Goal: Information Seeking & Learning: Find specific fact

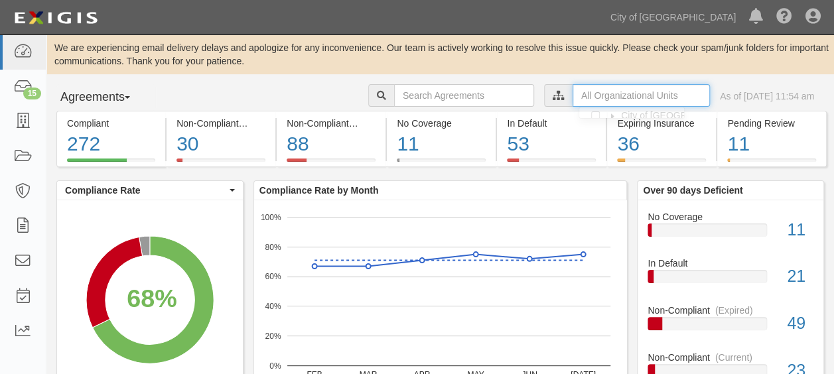
click at [573, 97] on input "text" at bounding box center [641, 95] width 137 height 23
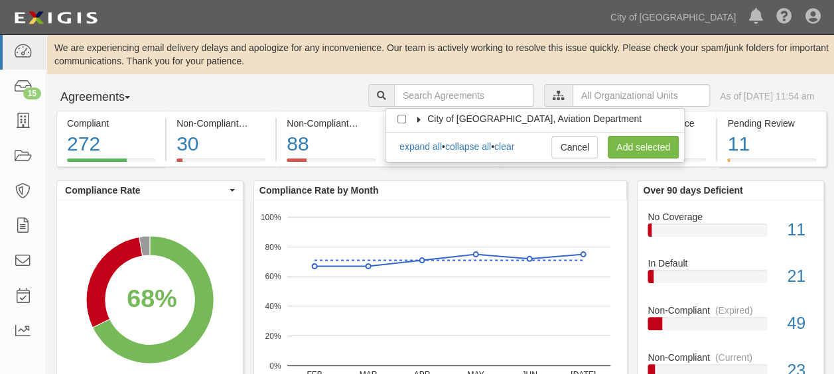
click at [421, 117] on icon at bounding box center [419, 120] width 9 height 6
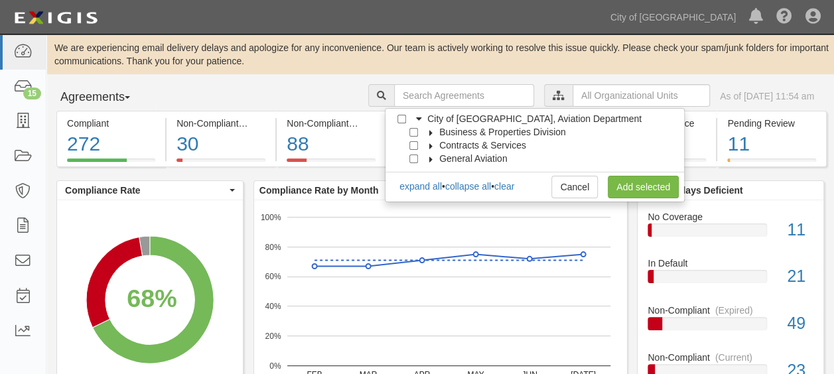
click at [431, 130] on icon at bounding box center [431, 133] width 9 height 6
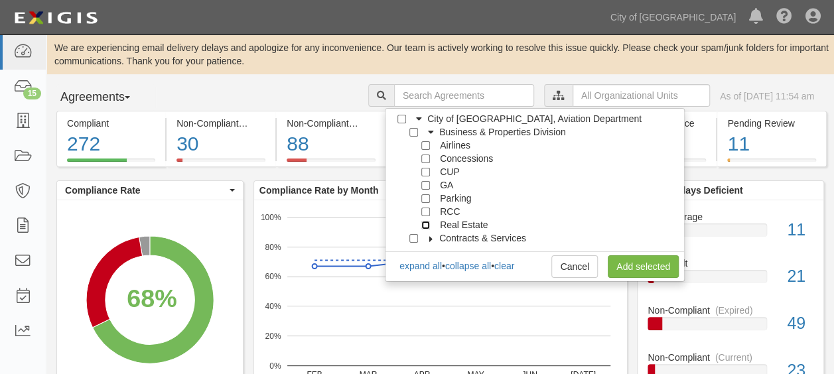
click at [422, 224] on input "Real Estate" at bounding box center [425, 225] width 9 height 9
checkbox input "true"
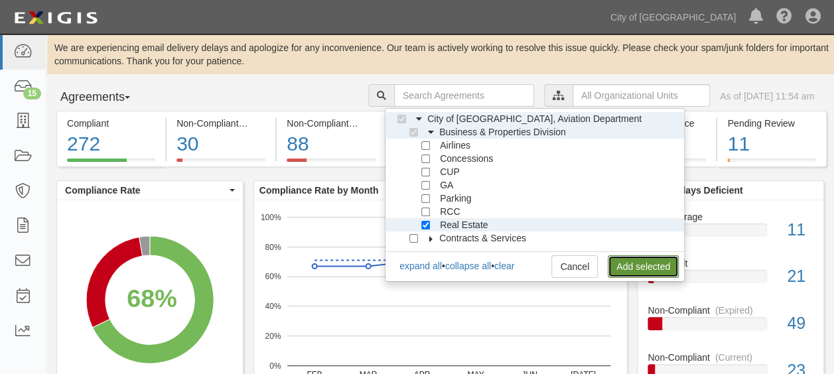
click at [645, 263] on link "Add selected" at bounding box center [643, 266] width 71 height 23
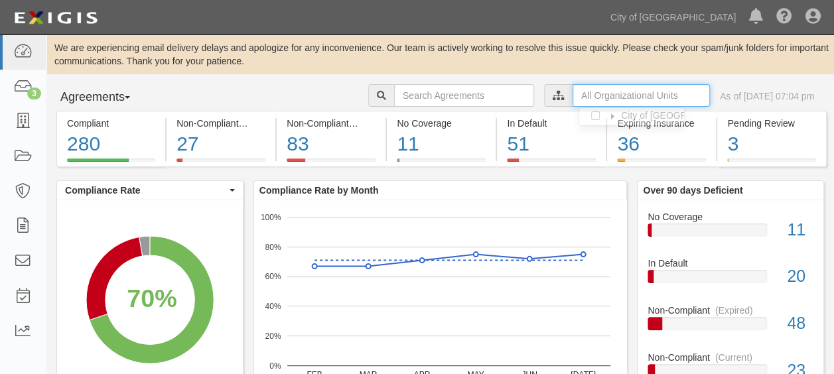
click at [613, 102] on input "text" at bounding box center [641, 95] width 137 height 23
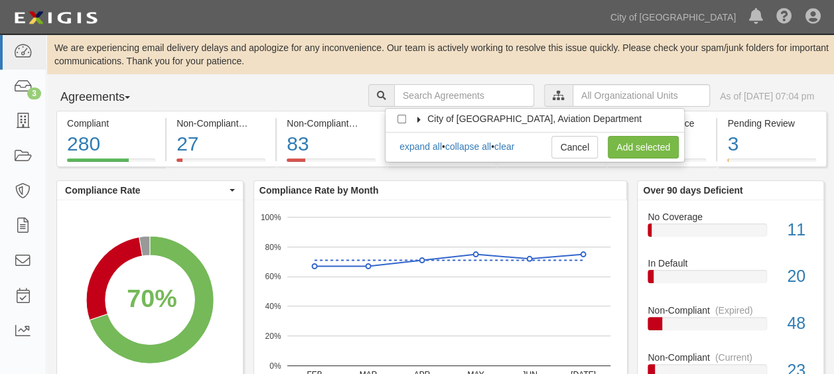
click at [417, 115] on label "City of [GEOGRAPHIC_DATA], Aviation Department" at bounding box center [526, 118] width 231 height 13
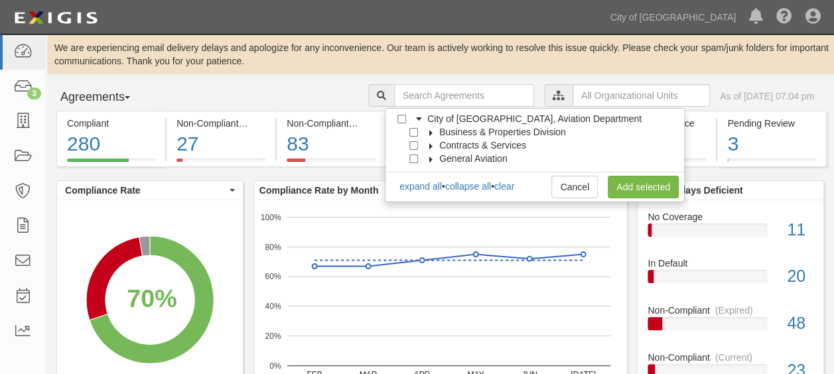
click at [430, 132] on icon at bounding box center [431, 133] width 9 height 6
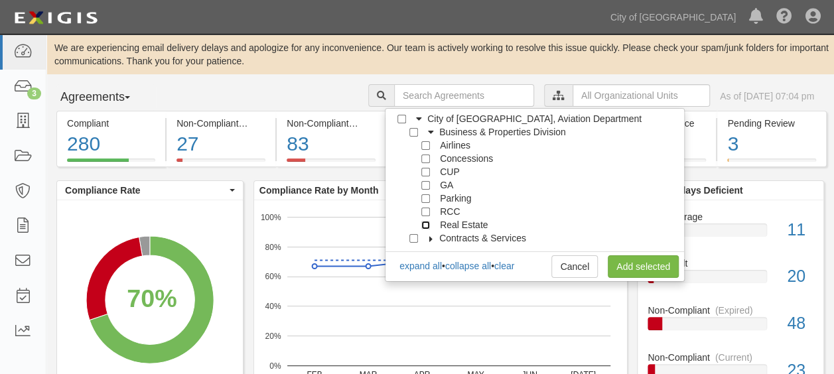
click at [423, 223] on input "Real Estate" at bounding box center [425, 225] width 9 height 9
checkbox input "true"
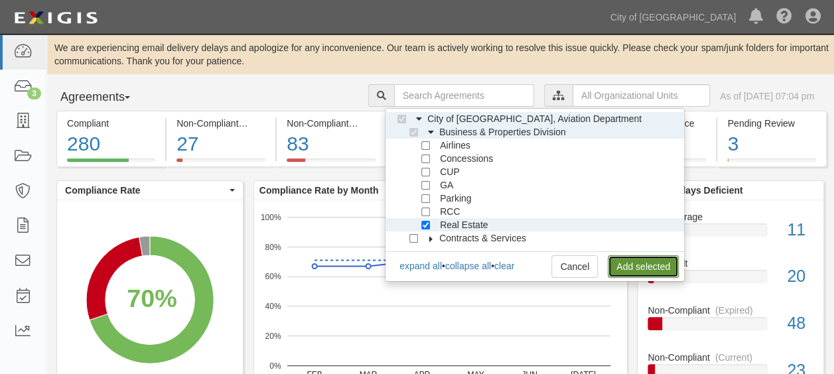
click at [640, 263] on link "Add selected" at bounding box center [643, 266] width 71 height 23
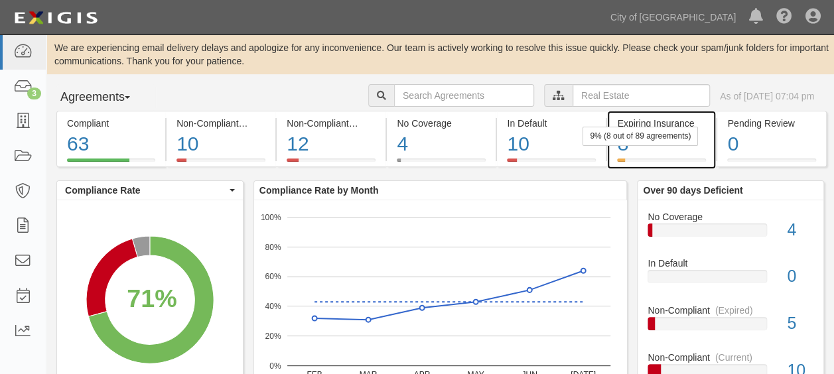
click at [648, 147] on div "8" at bounding box center [661, 144] width 89 height 29
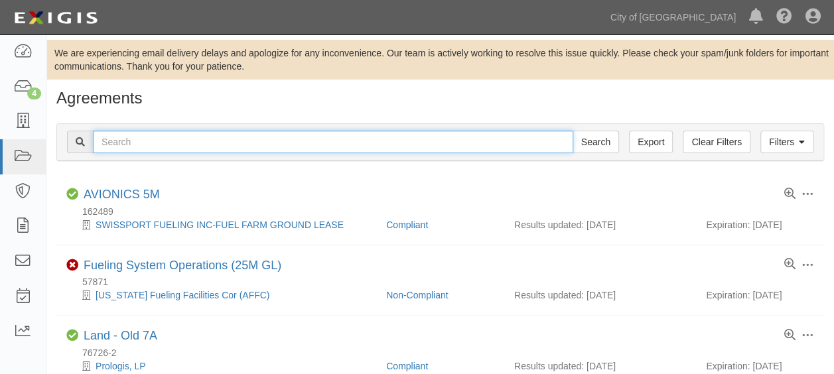
click at [184, 143] on input "text" at bounding box center [333, 142] width 480 height 23
type input "154865"
click at [573, 131] on input "Search" at bounding box center [596, 142] width 46 height 23
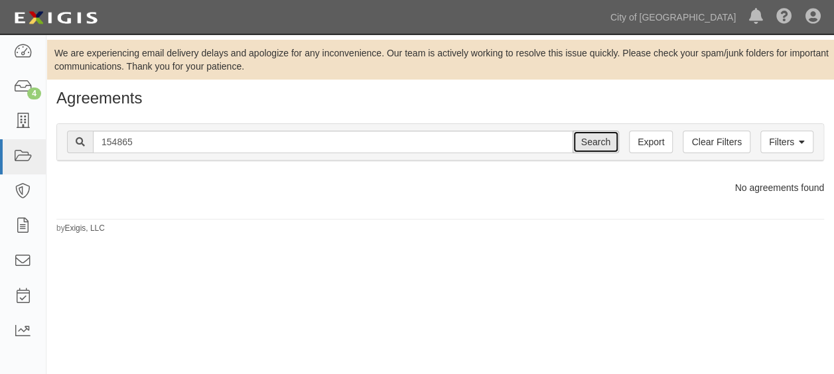
click at [610, 146] on input "Search" at bounding box center [596, 142] width 46 height 23
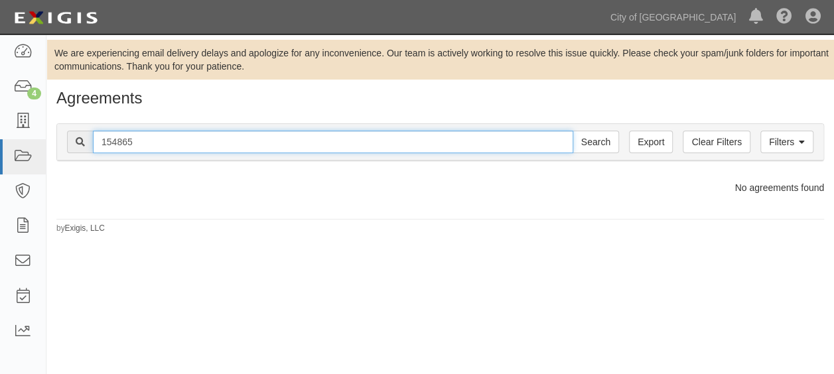
click at [314, 149] on input "154865" at bounding box center [333, 142] width 480 height 23
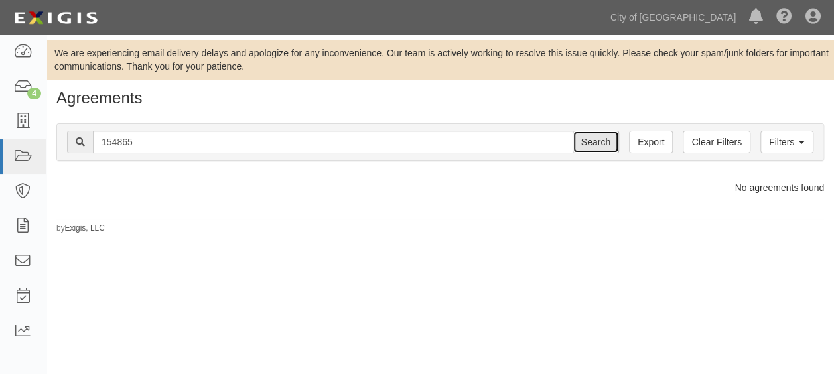
click at [617, 145] on input "Search" at bounding box center [596, 142] width 46 height 23
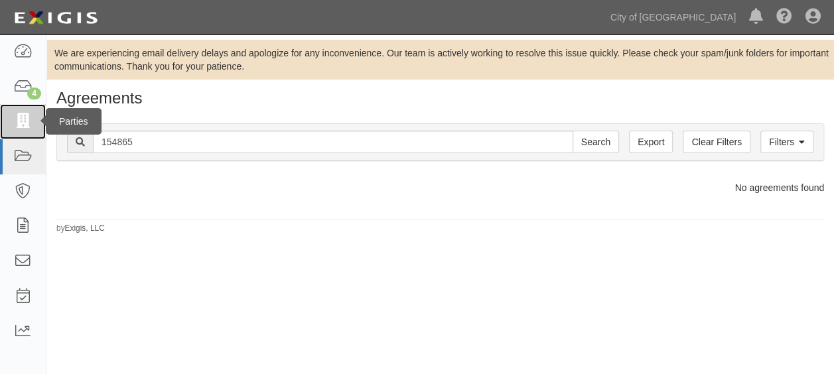
click at [16, 121] on icon at bounding box center [22, 121] width 19 height 15
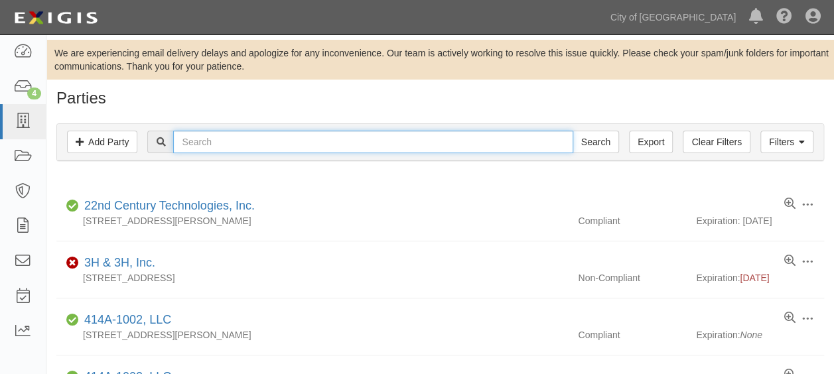
click at [242, 146] on input "text" at bounding box center [372, 142] width 399 height 23
type input "abx"
click at [573, 131] on input "Search" at bounding box center [596, 142] width 46 height 23
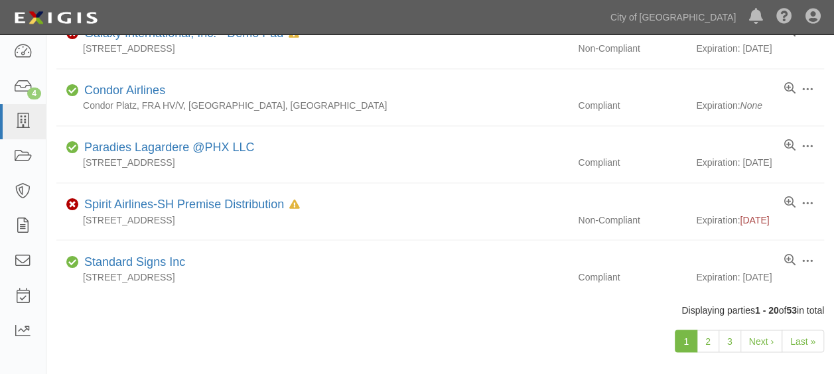
scroll to position [1064, 0]
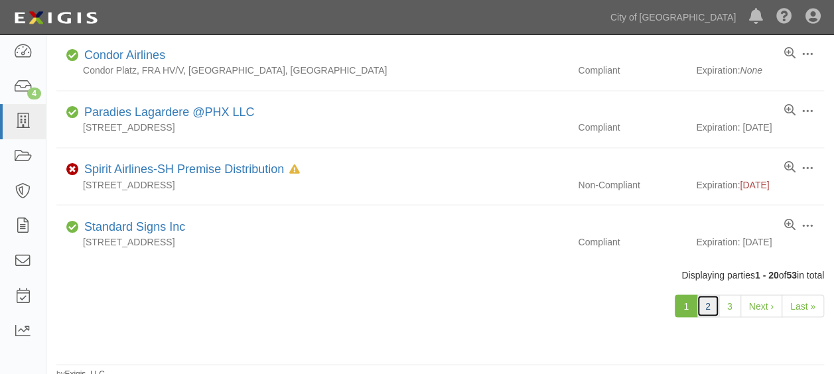
click at [707, 302] on link "2" at bounding box center [708, 306] width 23 height 23
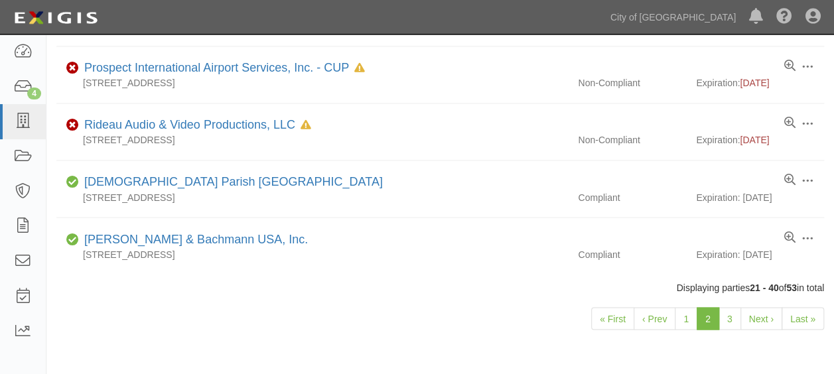
scroll to position [1064, 0]
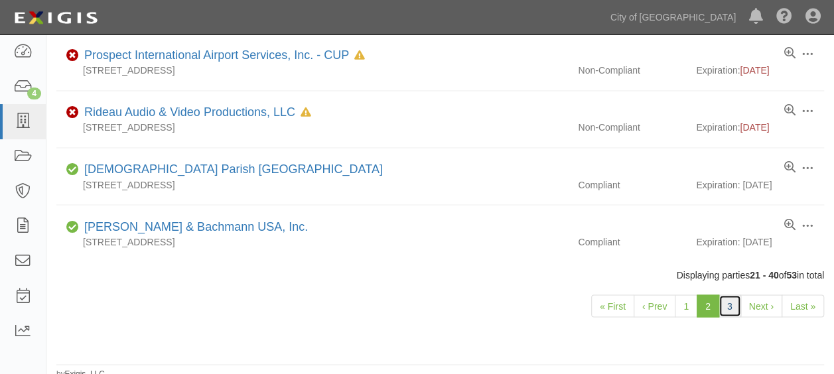
click at [734, 307] on link "3" at bounding box center [730, 306] width 23 height 23
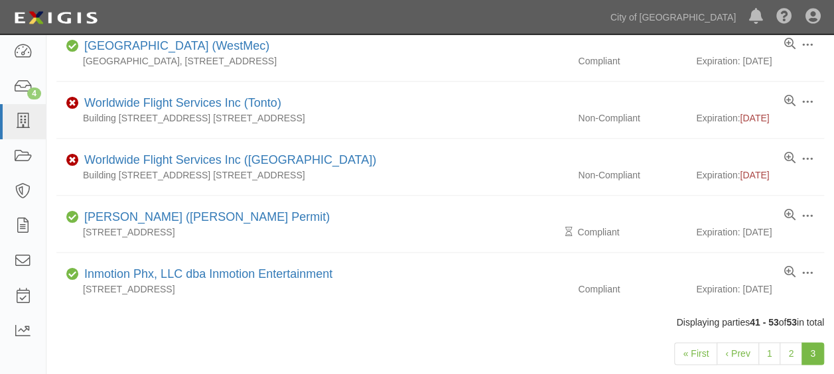
scroll to position [666, 0]
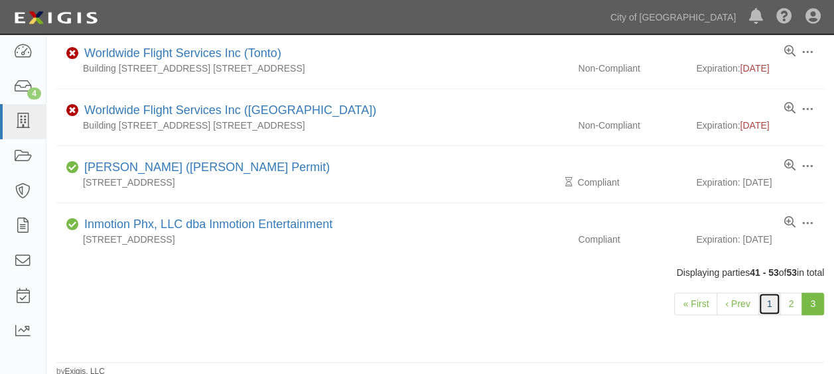
click at [772, 299] on link "1" at bounding box center [769, 304] width 23 height 23
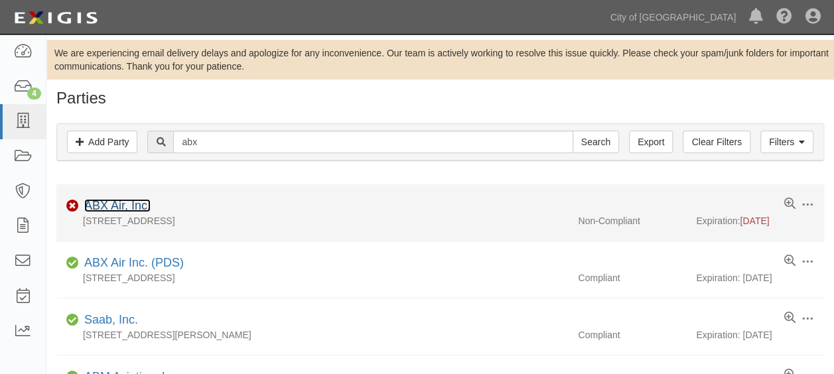
click at [97, 204] on link "ABX Air, Inc." at bounding box center [117, 205] width 66 height 13
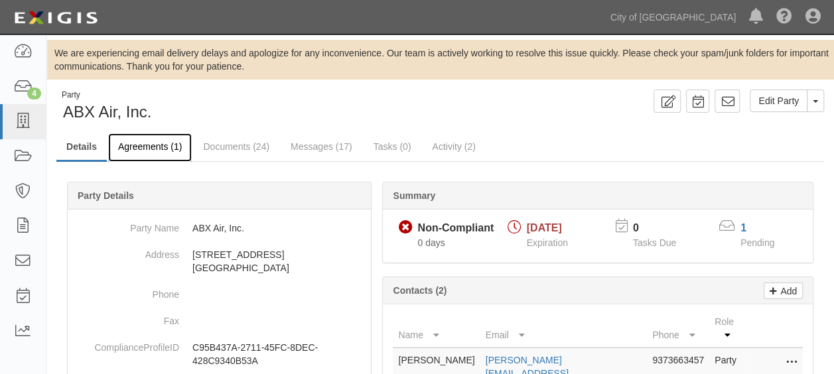
click at [144, 146] on link "Agreements (1)" at bounding box center [150, 147] width 84 height 29
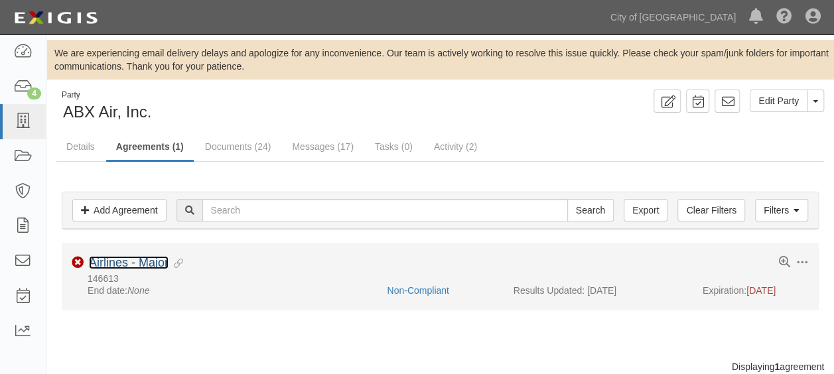
click at [123, 263] on link "Airlines - Major" at bounding box center [129, 262] width 80 height 13
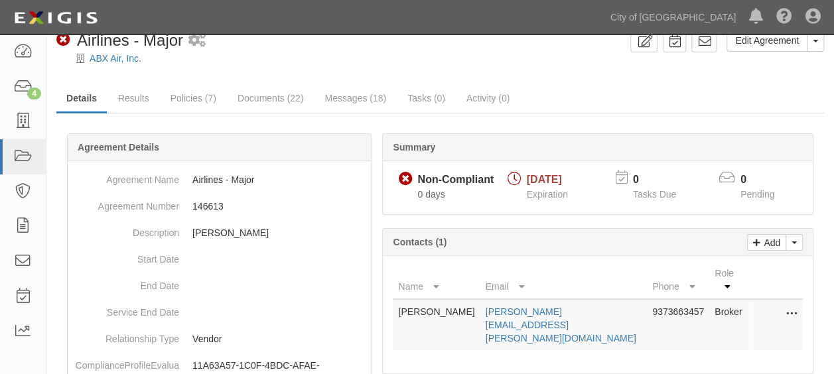
scroll to position [46, 0]
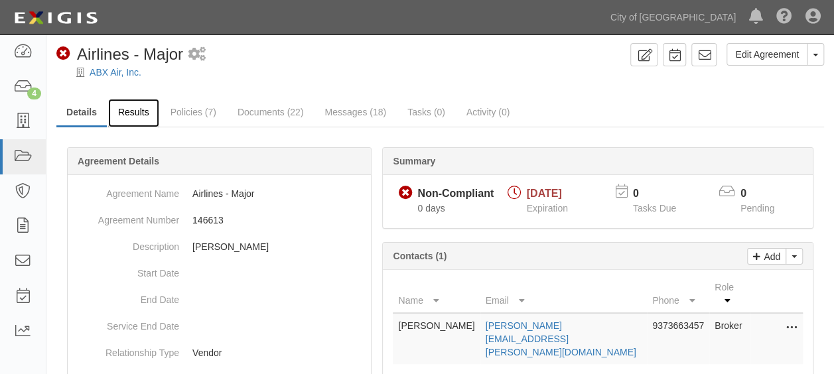
click at [136, 113] on link "Results" at bounding box center [133, 113] width 51 height 29
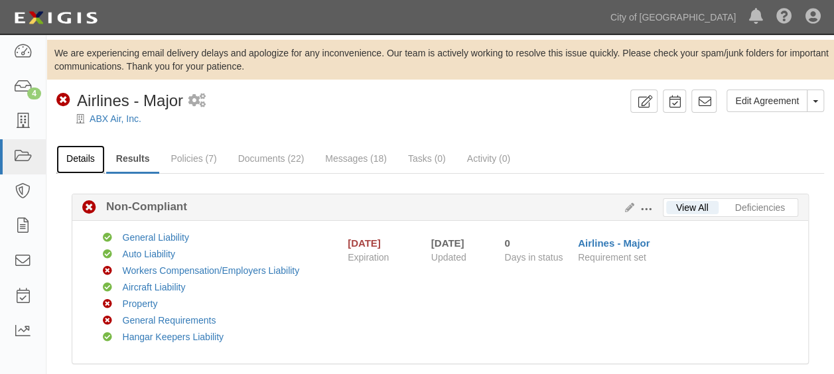
click at [83, 160] on link "Details" at bounding box center [80, 159] width 48 height 29
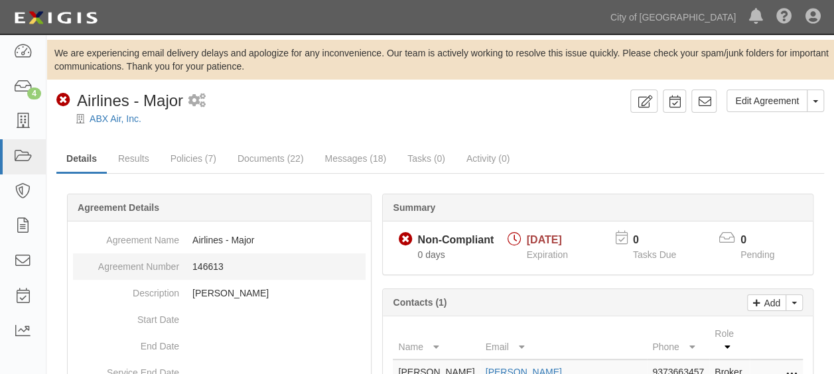
click at [208, 261] on dd "146613" at bounding box center [219, 266] width 293 height 27
copy dd "146613"
click at [738, 162] on ul "Details Results Policies (7) Documents (22) Messages (18) Tasks (0) Activity (0)" at bounding box center [440, 159] width 768 height 29
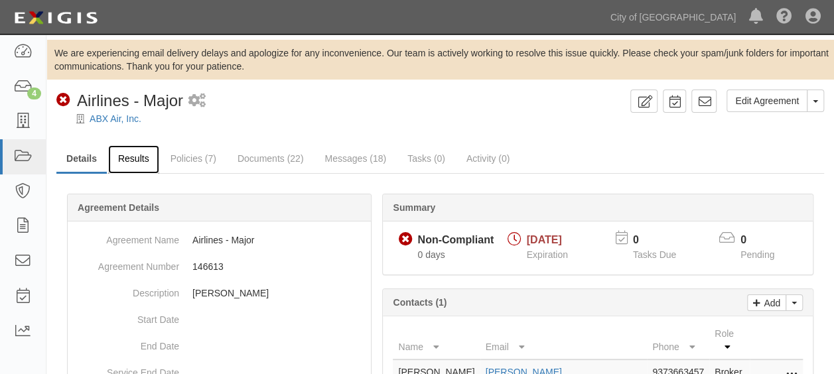
click at [142, 154] on link "Results" at bounding box center [133, 159] width 51 height 29
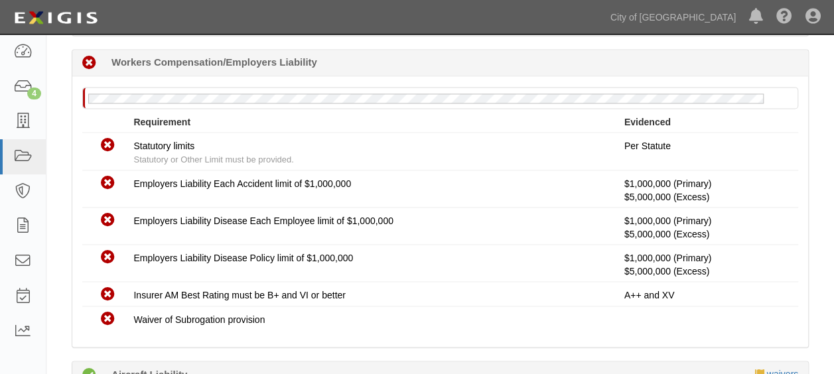
scroll to position [918, 0]
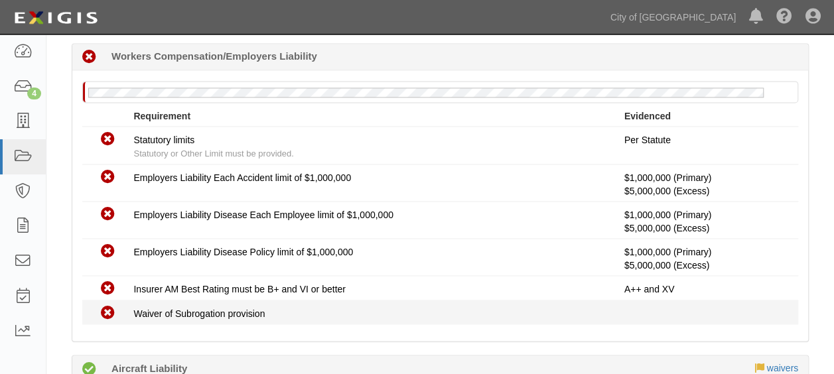
click at [682, 320] on div "Non-Compliant Waiver of Subrogation provision" at bounding box center [440, 312] width 736 height 17
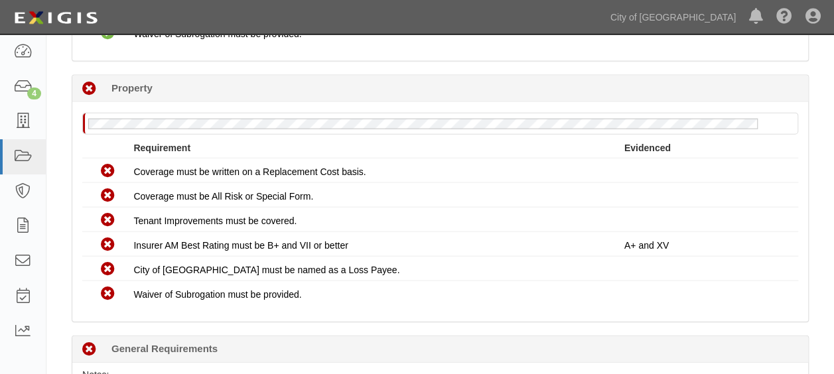
scroll to position [1456, 0]
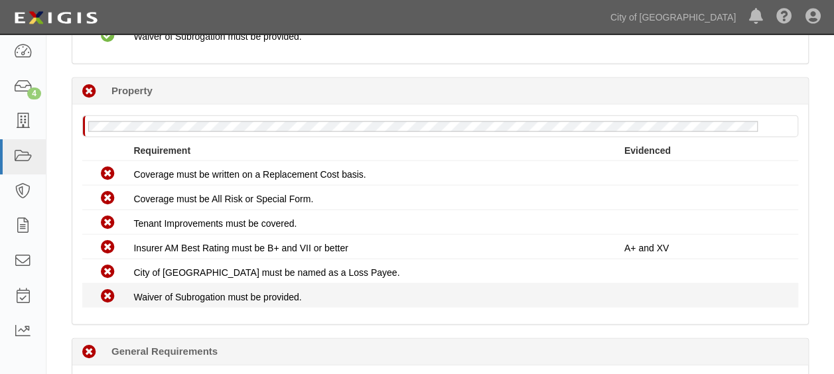
click at [800, 289] on div "Non-Compliant Waiver of Subrogation must be provided." at bounding box center [440, 295] width 736 height 17
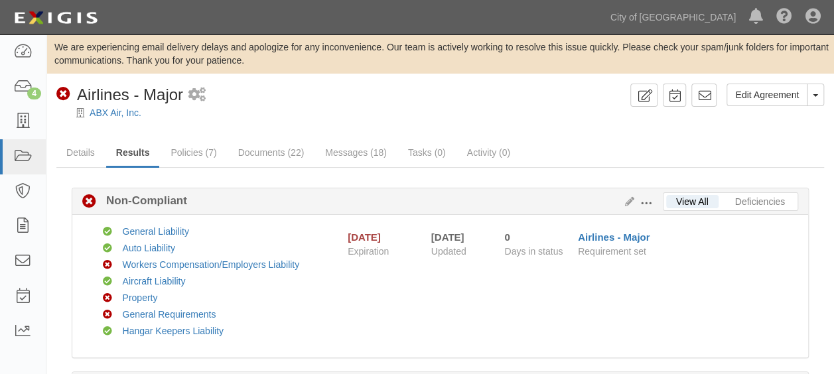
scroll to position [0, 0]
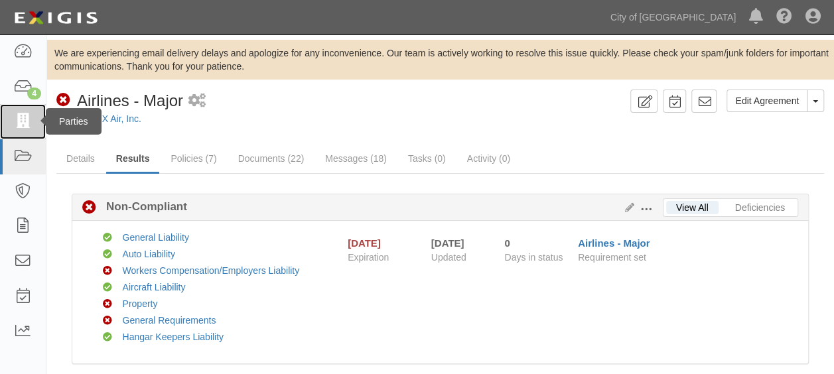
click at [17, 129] on icon at bounding box center [22, 121] width 19 height 15
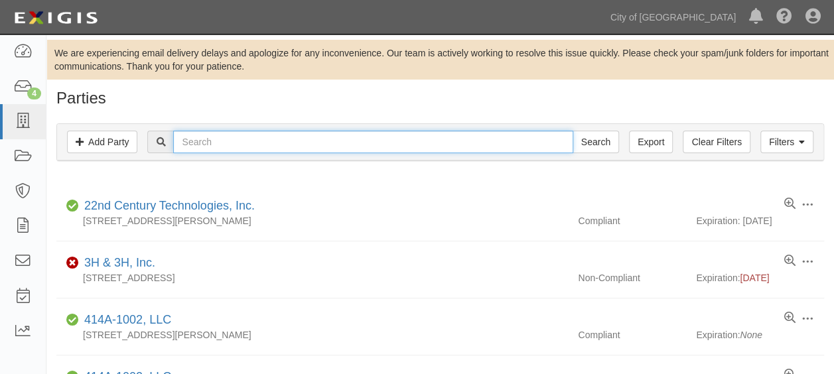
click at [200, 149] on input "text" at bounding box center [372, 142] width 399 height 23
type input "pds"
click at [573, 131] on input "Search" at bounding box center [596, 142] width 46 height 23
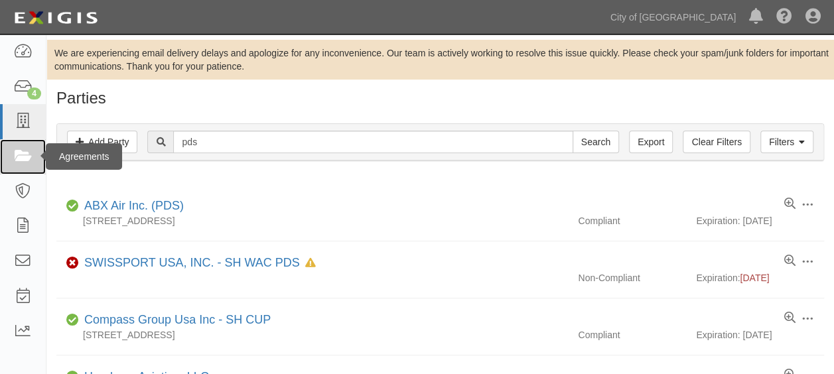
click at [30, 163] on icon at bounding box center [22, 156] width 19 height 15
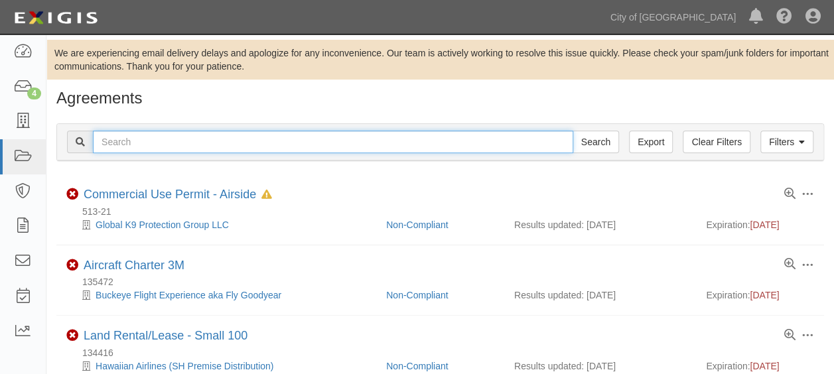
click at [168, 150] on input "text" at bounding box center [333, 142] width 480 height 23
type input "57871"
click at [573, 131] on input "Search" at bounding box center [596, 142] width 46 height 23
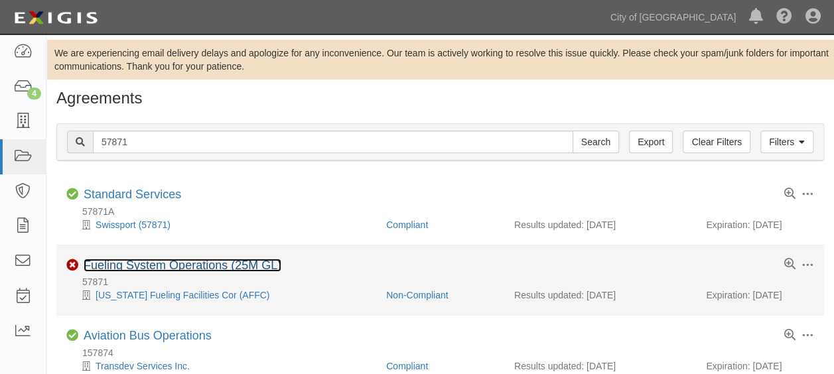
click at [139, 264] on link "Fueling System Operations (25M GL)" at bounding box center [183, 265] width 198 height 13
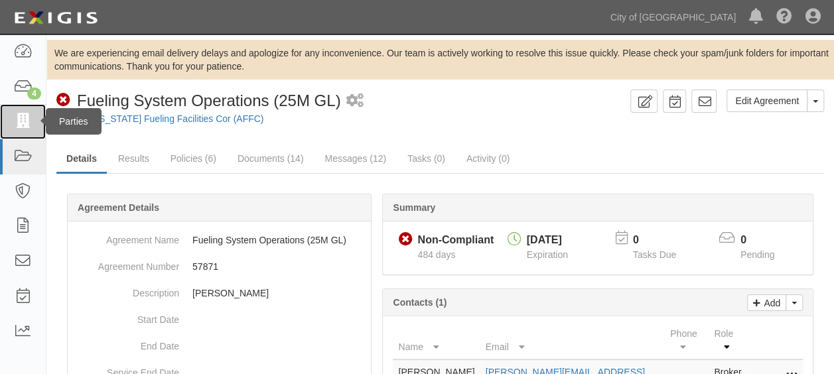
click at [20, 113] on link at bounding box center [23, 121] width 46 height 35
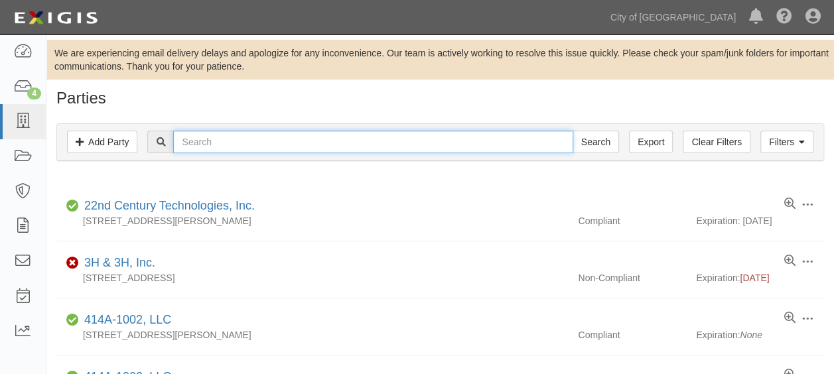
click at [200, 143] on input "text" at bounding box center [372, 142] width 399 height 23
type input "hertz"
click at [573, 131] on input "Search" at bounding box center [596, 142] width 46 height 23
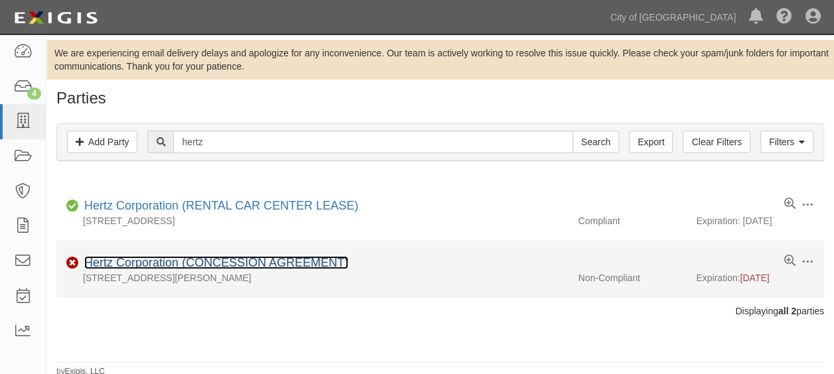
click at [192, 261] on link "Hertz Corporation (CONCESSION AGREEMENT)" at bounding box center [216, 262] width 264 height 13
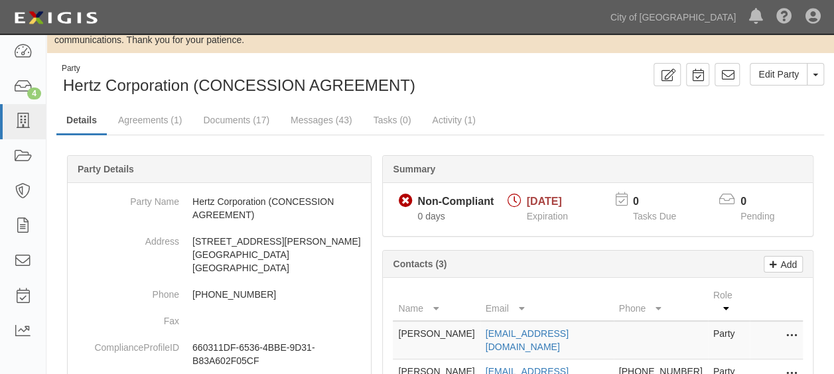
scroll to position [12, 0]
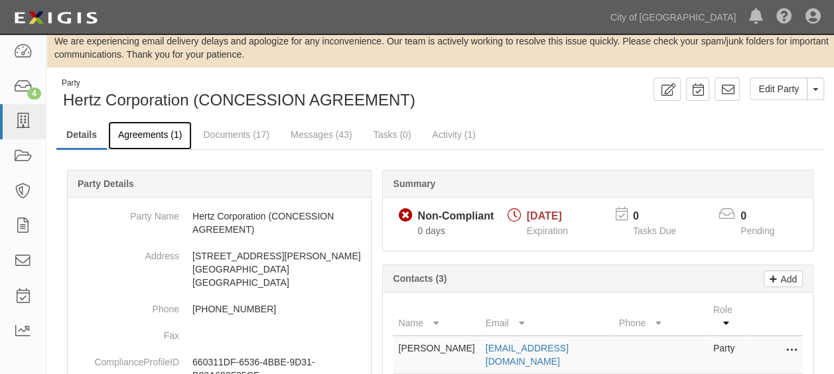
click at [162, 133] on link "Agreements (1)" at bounding box center [150, 135] width 84 height 29
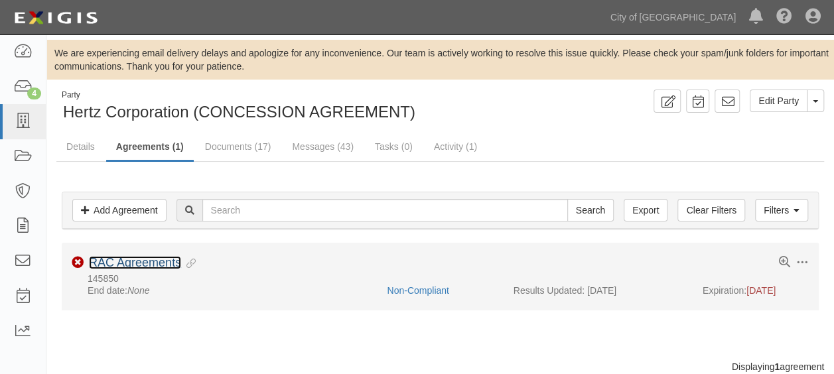
click at [134, 263] on link "RAC Agreements" at bounding box center [135, 262] width 92 height 13
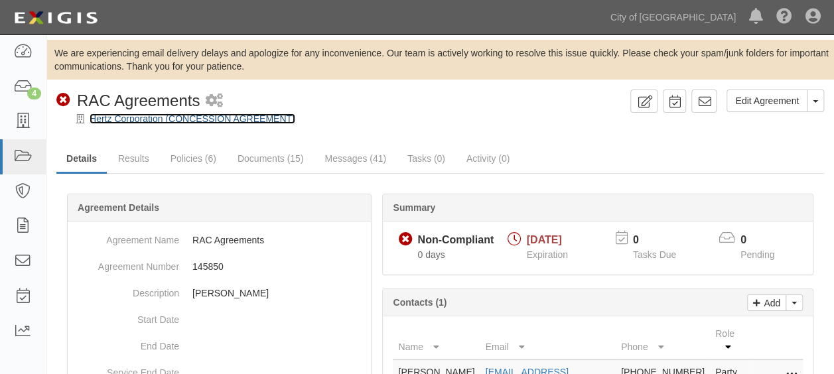
click at [196, 118] on link "Hertz Corporation (CONCESSION AGREEMENT)" at bounding box center [193, 118] width 206 height 11
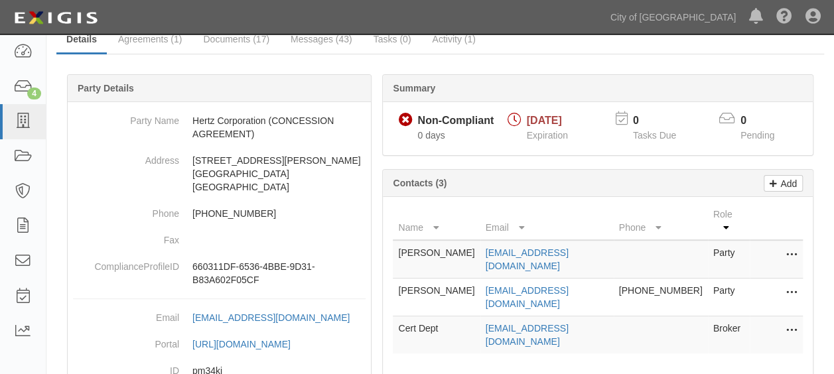
scroll to position [107, 0]
click at [533, 247] on link "jagan@hertz.com" at bounding box center [527, 259] width 83 height 24
drag, startPoint x: 486, startPoint y: 270, endPoint x: 575, endPoint y: 271, distance: 88.9
click at [575, 279] on tr "Samantha Bolde sbolde@hertz.com 239-301-7826 Party Edit Delete" at bounding box center [598, 298] width 410 height 38
copy tr "sbolde@hertz.com"
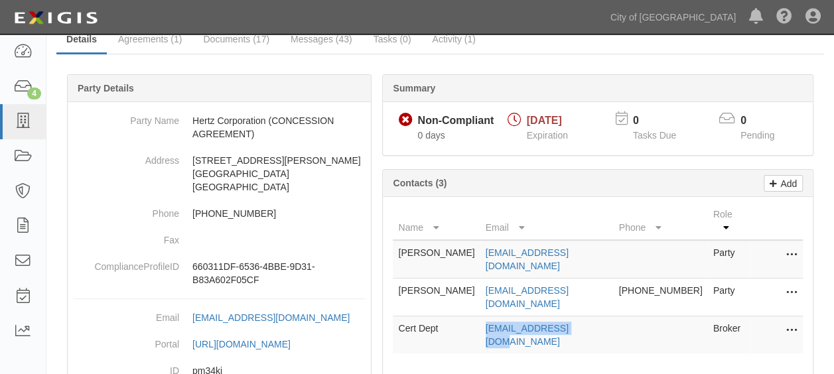
drag, startPoint x: 484, startPoint y: 297, endPoint x: 595, endPoint y: 302, distance: 110.9
click at [595, 316] on tr "Cert Dept acs.chicago@aon.com Broker Edit Delete" at bounding box center [598, 335] width 410 height 38
copy tr "acs.chicago@aon.com"
click at [640, 166] on div "Summary Non-Compliant Non-Compliant 0 days 08/15/2025 Expiration 0 Tasks Due 0 …" at bounding box center [598, 277] width 442 height 407
click at [152, 41] on link "Agreements (1)" at bounding box center [150, 40] width 84 height 29
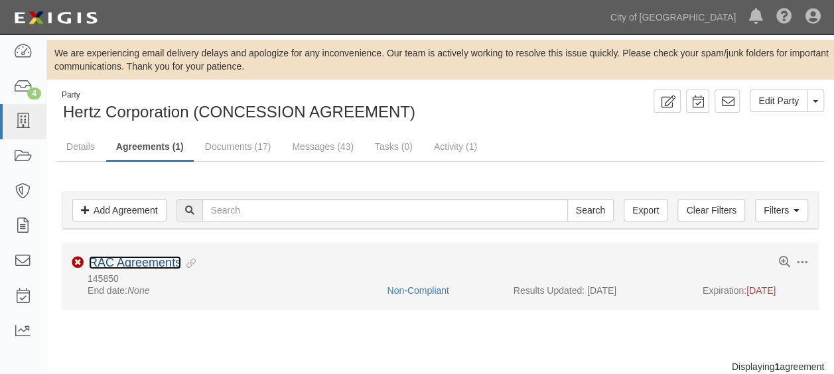
click at [160, 256] on link "RAC Agreements" at bounding box center [135, 262] width 92 height 13
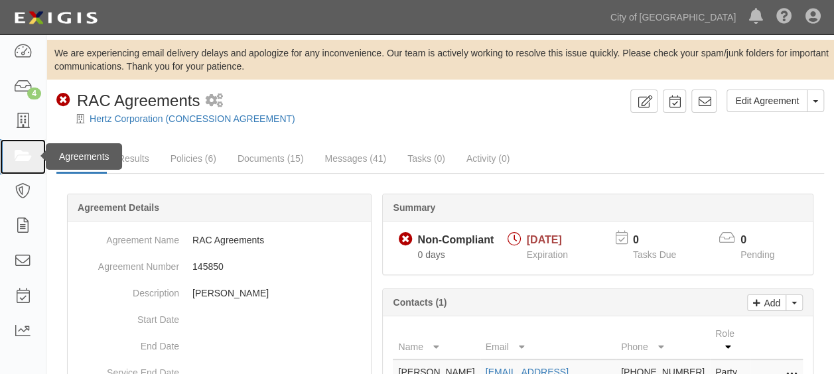
click at [23, 161] on icon at bounding box center [22, 156] width 19 height 15
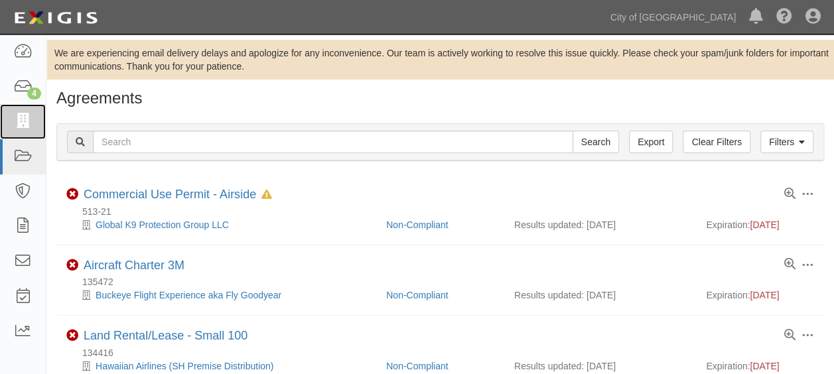
click at [30, 127] on icon at bounding box center [22, 121] width 19 height 15
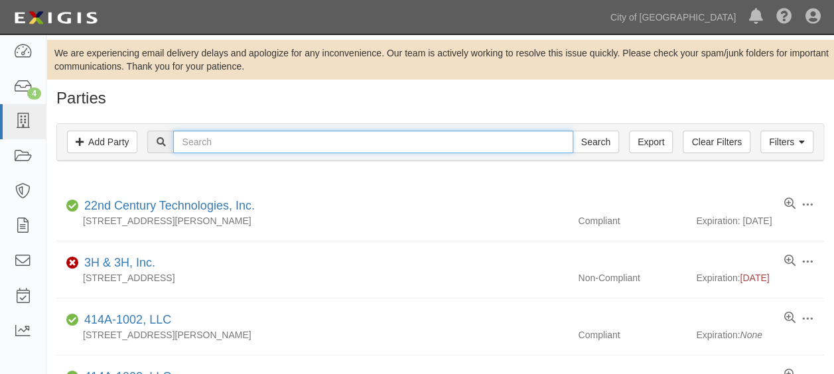
click at [199, 138] on input "text" at bounding box center [372, 142] width 399 height 23
type input "CCtc"
click at [573, 131] on input "Search" at bounding box center [596, 142] width 46 height 23
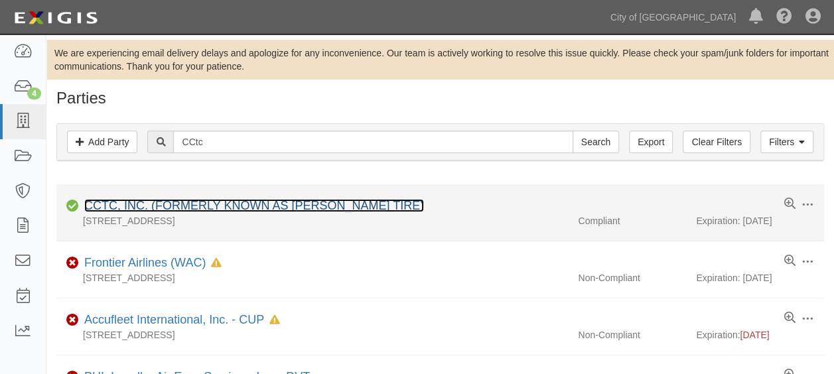
click at [178, 206] on link "CCTC, INC. (FORMERLY KNOWN AS [PERSON_NAME] TIRE)" at bounding box center [254, 205] width 340 height 13
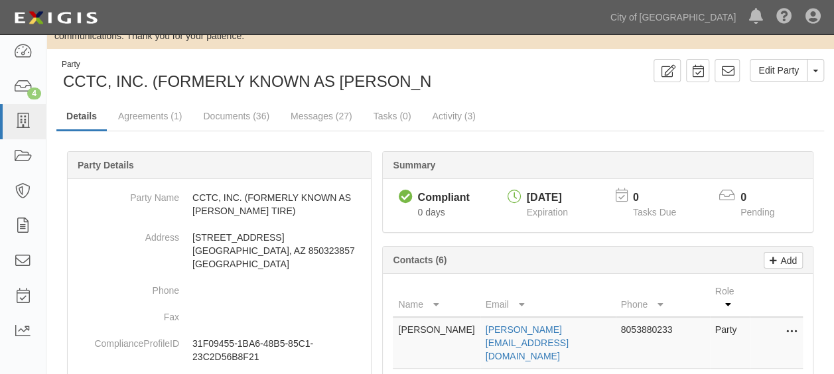
scroll to position [28, 0]
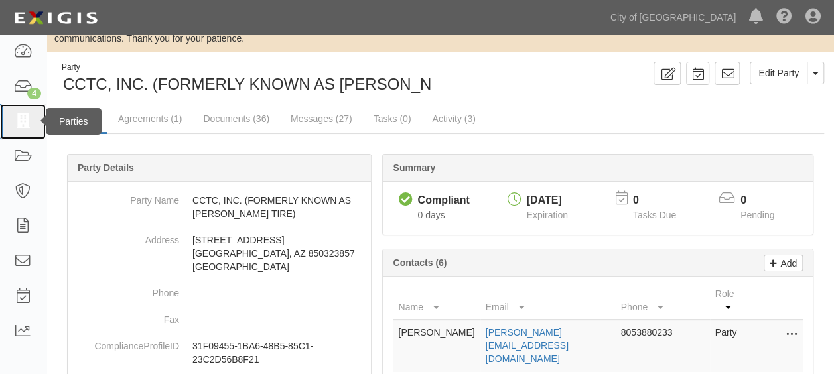
click at [19, 123] on icon at bounding box center [22, 121] width 19 height 15
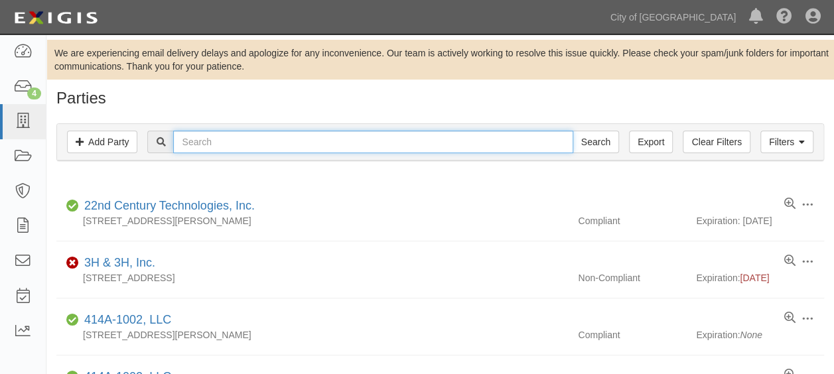
click at [194, 141] on input "text" at bounding box center [372, 142] width 399 height 23
type input "American Airlines"
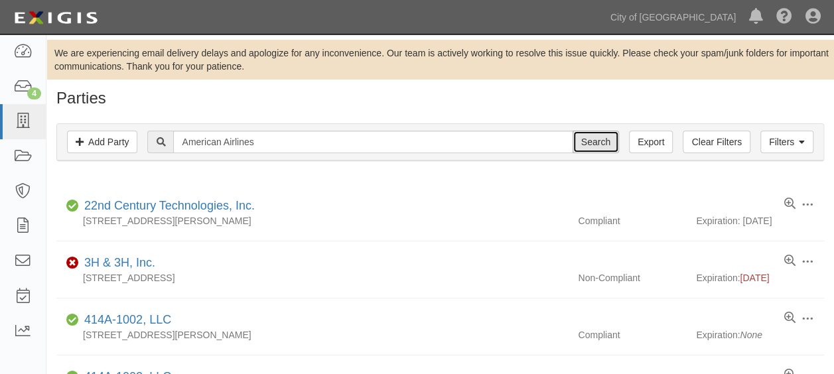
click at [600, 145] on input "Search" at bounding box center [596, 142] width 46 height 23
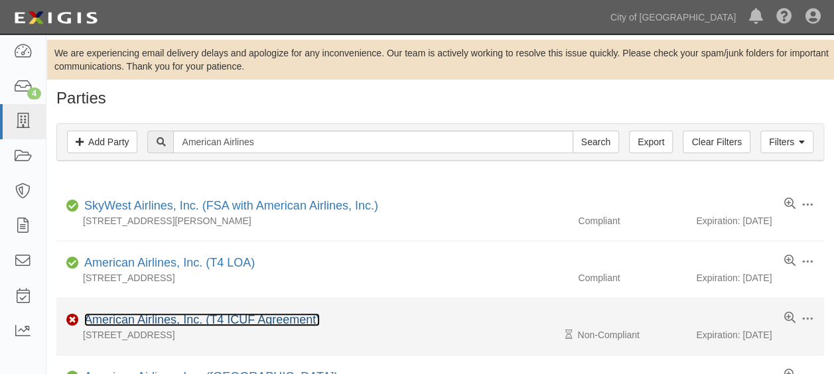
click at [228, 320] on link "American Airlines, Inc. (T4 ICUF Agreement)" at bounding box center [202, 319] width 236 height 13
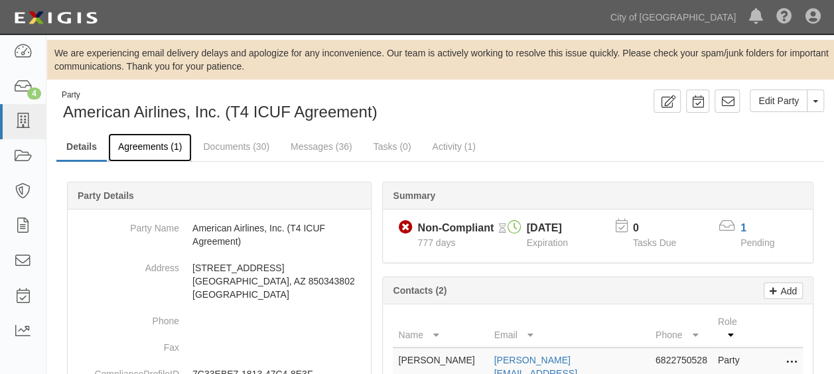
click at [146, 139] on link "Agreements (1)" at bounding box center [150, 147] width 84 height 29
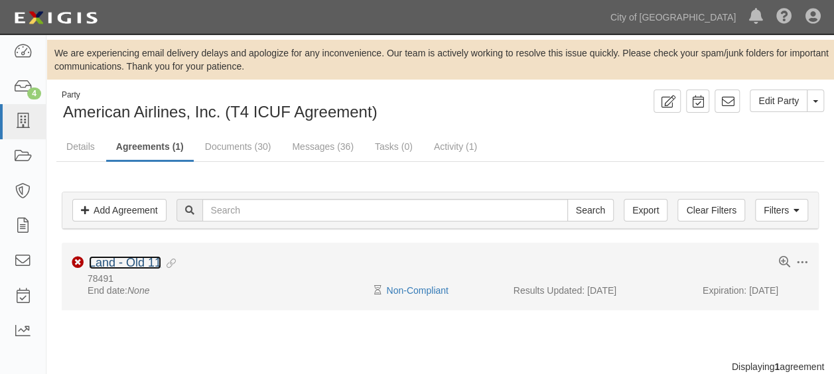
click at [147, 259] on link "Land - Old 11" at bounding box center [125, 262] width 72 height 13
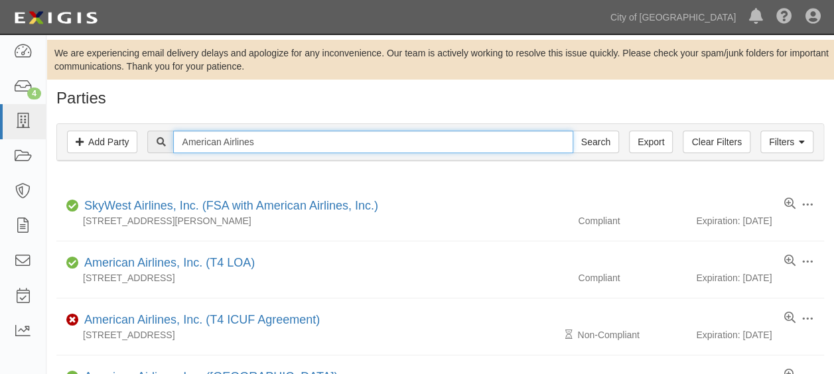
click at [283, 139] on input "American Airlines" at bounding box center [372, 142] width 399 height 23
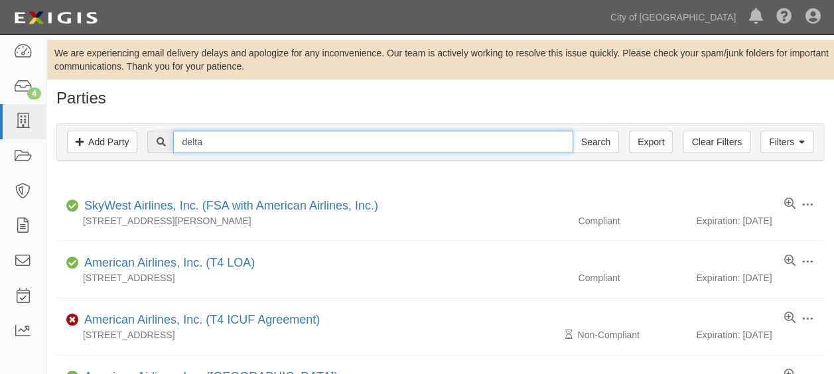
type input "delta"
click at [573, 131] on input "Search" at bounding box center [596, 142] width 46 height 23
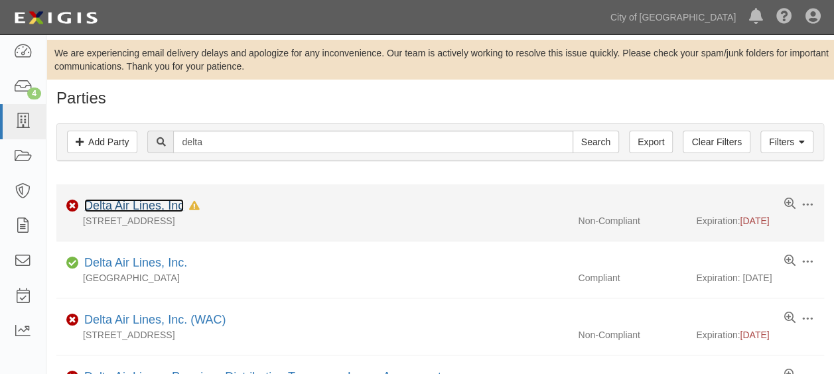
click at [136, 210] on link "Delta Air Lines, Inc" at bounding box center [134, 205] width 100 height 13
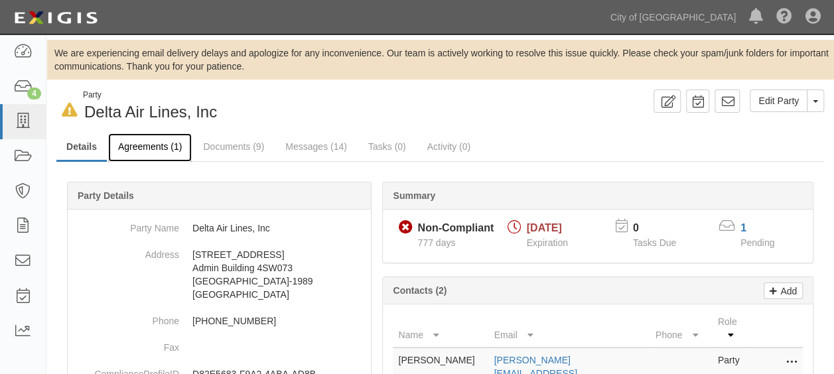
click at [167, 143] on link "Agreements (1)" at bounding box center [150, 147] width 84 height 29
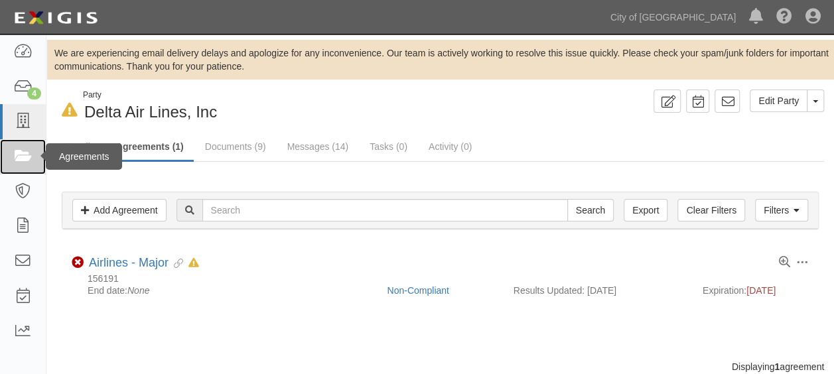
click at [21, 155] on icon at bounding box center [22, 156] width 19 height 15
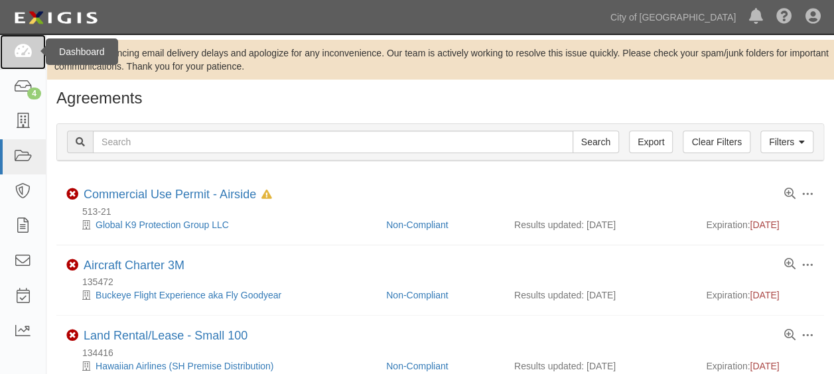
click at [28, 56] on icon at bounding box center [22, 51] width 19 height 15
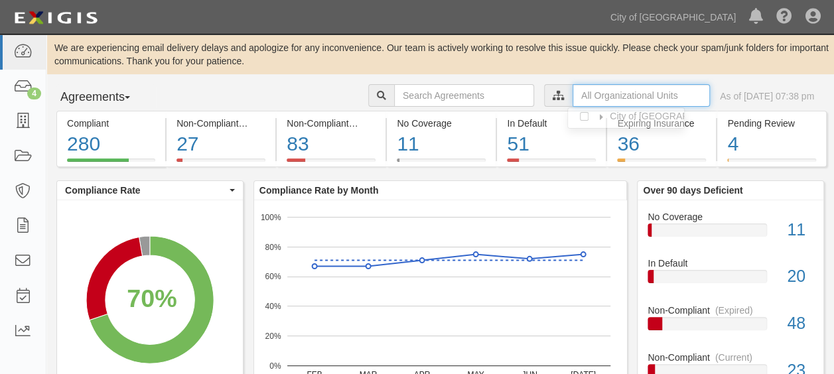
click at [610, 101] on input "text" at bounding box center [641, 95] width 137 height 23
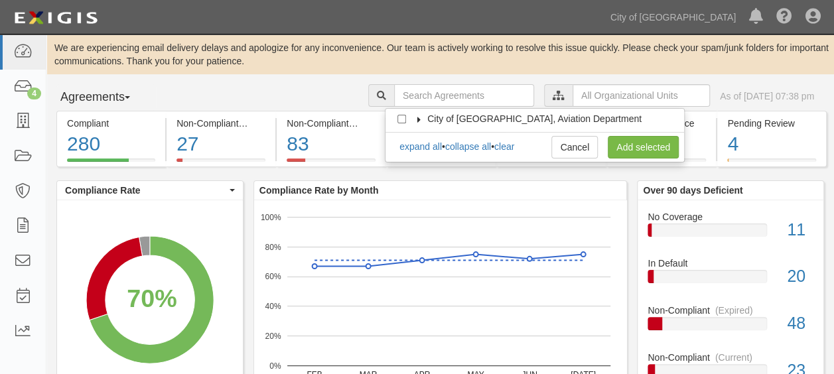
click at [421, 117] on icon at bounding box center [419, 120] width 9 height 6
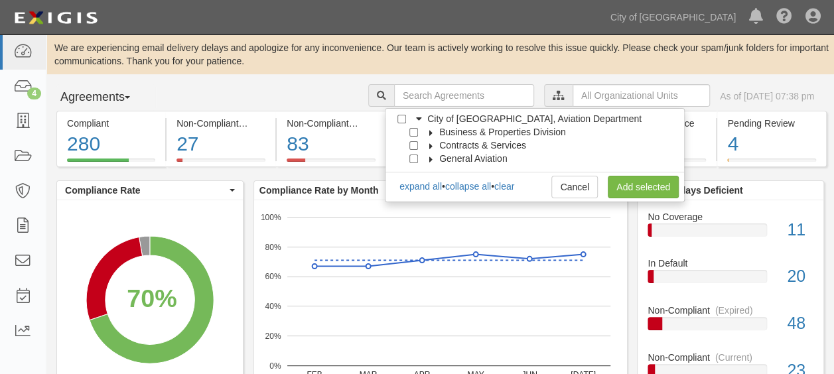
click at [429, 132] on icon at bounding box center [431, 133] width 9 height 6
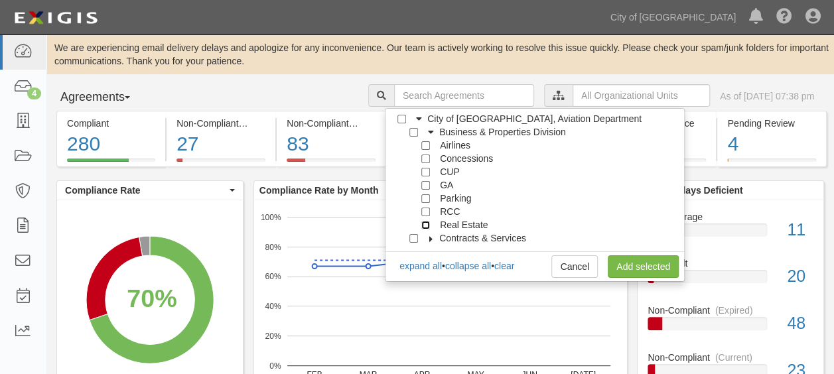
click at [425, 224] on input "Real Estate" at bounding box center [425, 225] width 9 height 9
checkbox input "true"
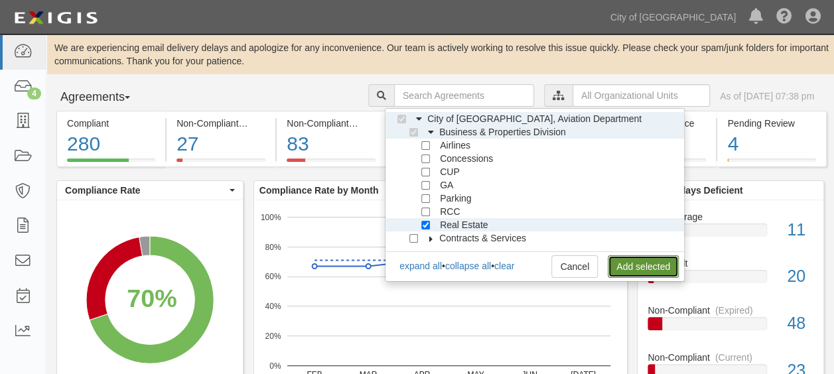
click at [626, 268] on link "Add selected" at bounding box center [643, 266] width 71 height 23
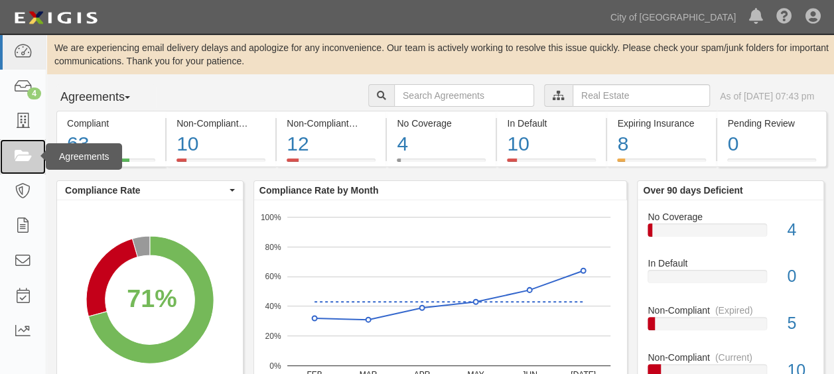
click at [29, 161] on icon at bounding box center [22, 156] width 19 height 15
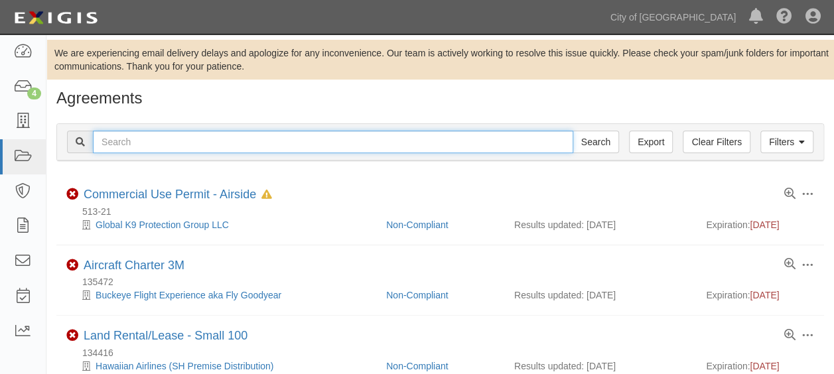
click at [163, 135] on input "text" at bounding box center [333, 142] width 480 height 23
type input "taco"
click at [573, 131] on input "Search" at bounding box center [596, 142] width 46 height 23
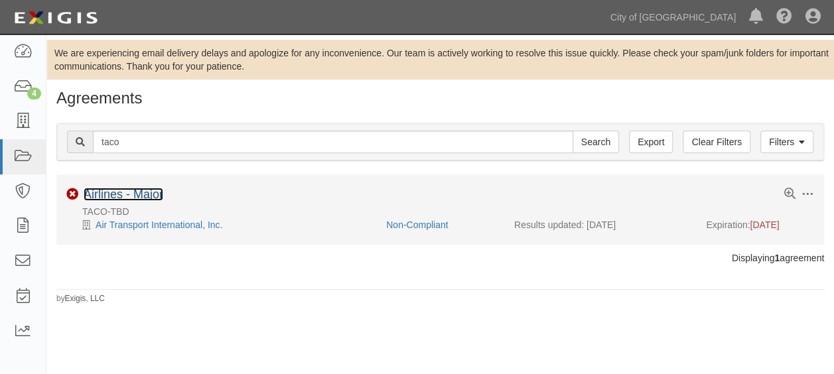
click at [137, 194] on link "Airlines - Major" at bounding box center [124, 194] width 80 height 13
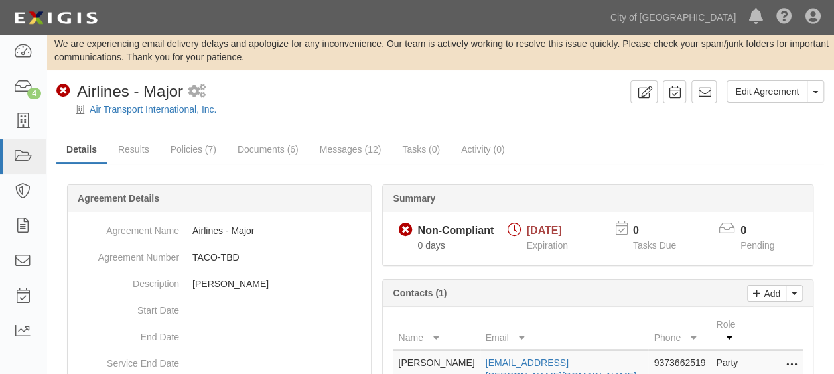
scroll to position [8, 0]
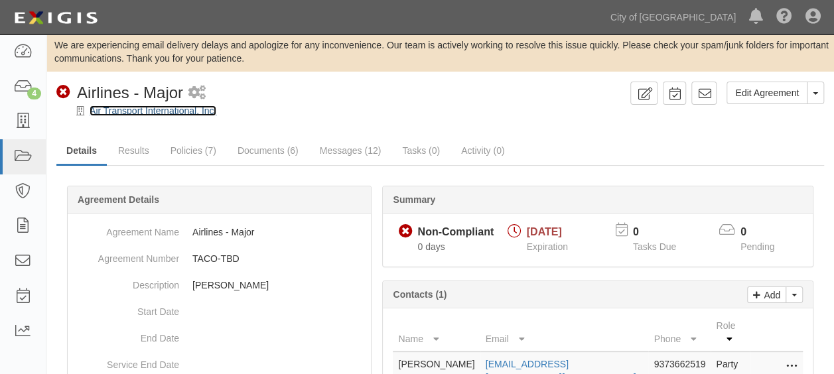
click at [151, 108] on link "Air Transport International, Inc." at bounding box center [153, 110] width 127 height 11
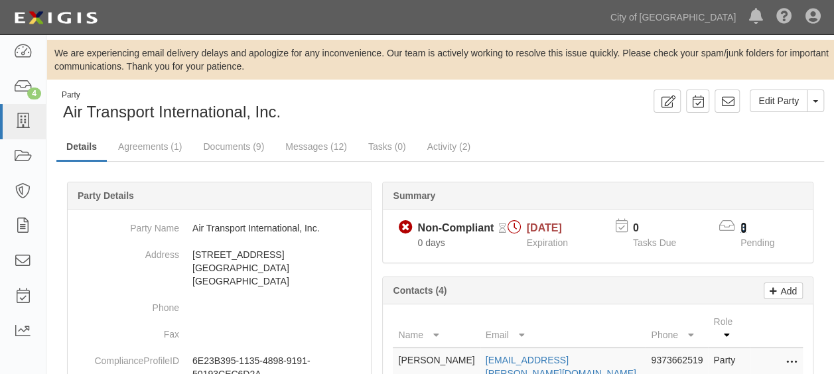
click at [744, 228] on link "3" at bounding box center [743, 227] width 6 height 11
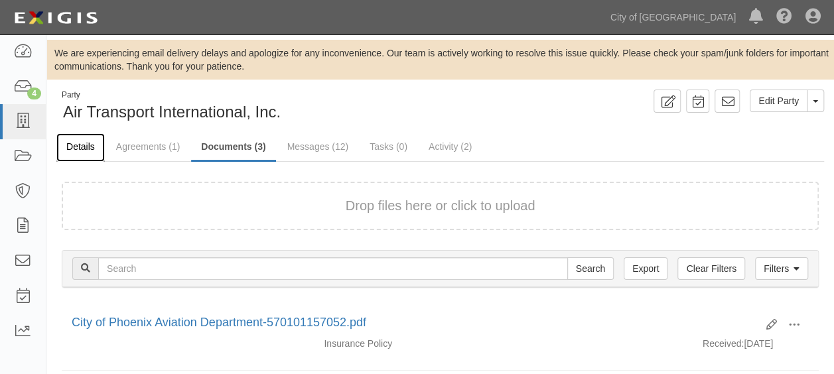
click at [84, 149] on link "Details" at bounding box center [80, 147] width 48 height 29
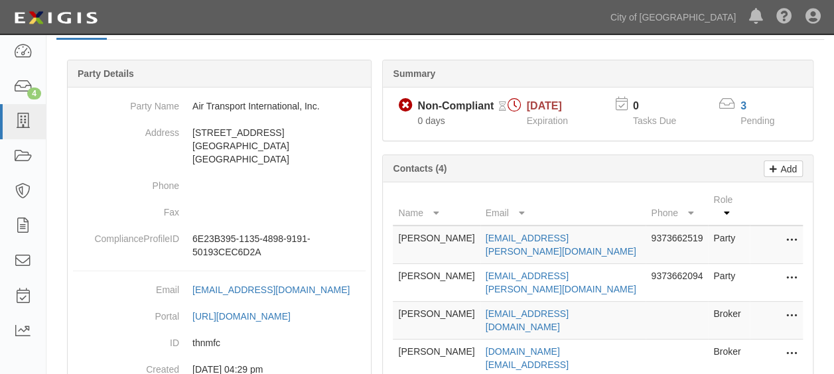
scroll to position [123, 0]
click at [512, 232] on link "anastassiya.gainey@atsginc.com" at bounding box center [561, 244] width 151 height 24
drag, startPoint x: 490, startPoint y: 255, endPoint x: 627, endPoint y: 257, distance: 137.4
click at [627, 263] on td "seagan.robinson@atsginc.com" at bounding box center [563, 282] width 166 height 38
copy link "seagan.robinson@atsginc.com"
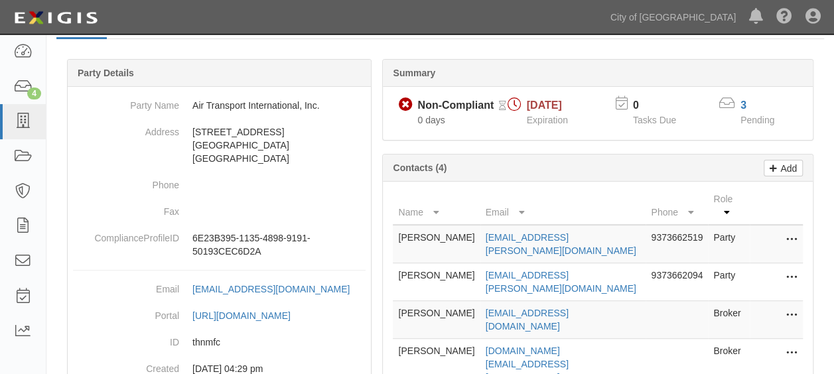
click at [660, 361] on div "Summary Non-Compliant Non-Compliant Pending Review 0 days 08/15/2025 Expiration…" at bounding box center [598, 306] width 442 height 494
drag, startPoint x: 486, startPoint y: 281, endPoint x: 596, endPoint y: 281, distance: 110.1
click at [596, 301] on tr "Becky Arant becky_arant@ajg.com Broker Edit Delete" at bounding box center [598, 320] width 410 height 38
copy tr "becky_arant@ajg.com"
click at [601, 339] on td "michael.day@aon.com" at bounding box center [563, 364] width 166 height 51
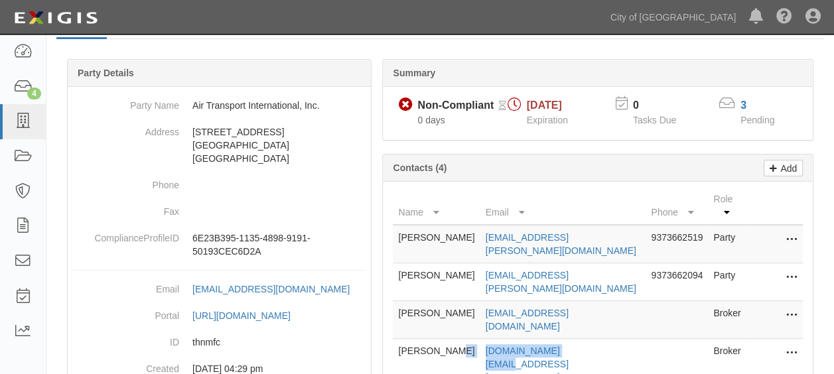
drag, startPoint x: 486, startPoint y: 315, endPoint x: 598, endPoint y: 309, distance: 112.3
click at [598, 339] on tr "Michael Day michael.day@aon.com Broker Edit Delete" at bounding box center [598, 364] width 410 height 51
copy tr "michael.day@aon.com"
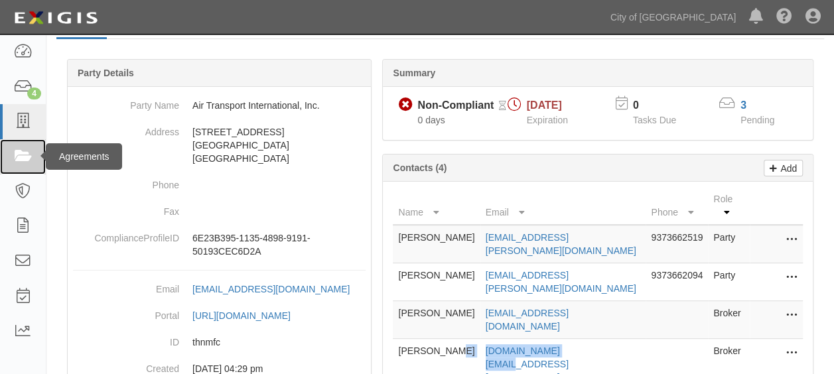
click at [6, 159] on link at bounding box center [23, 156] width 46 height 35
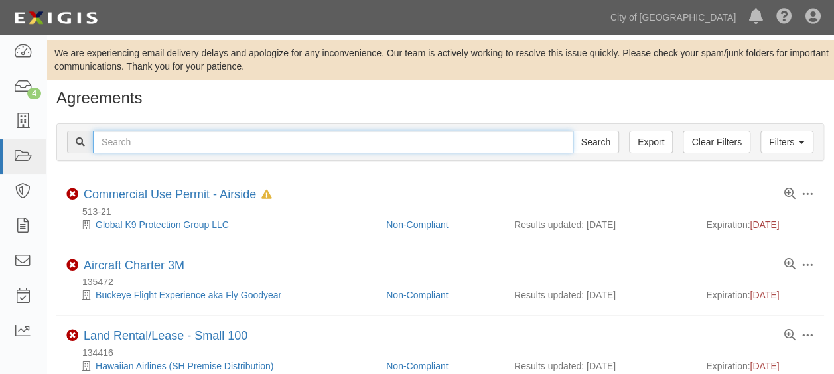
click at [138, 146] on input "text" at bounding box center [333, 142] width 480 height 23
type input "135958"
click at [573, 131] on input "Search" at bounding box center [596, 142] width 46 height 23
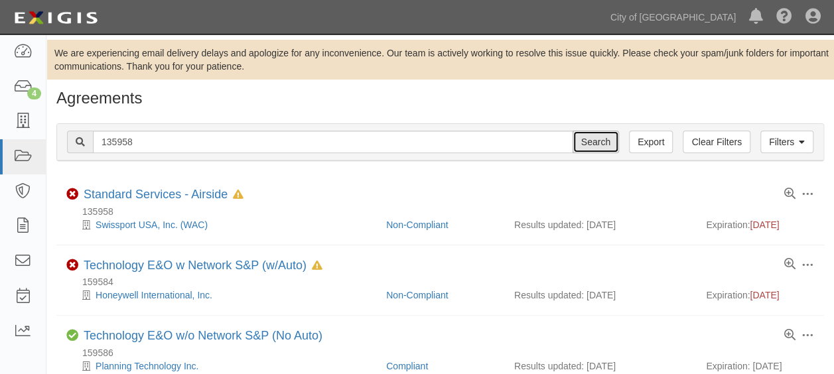
click at [609, 134] on input "Search" at bounding box center [596, 142] width 46 height 23
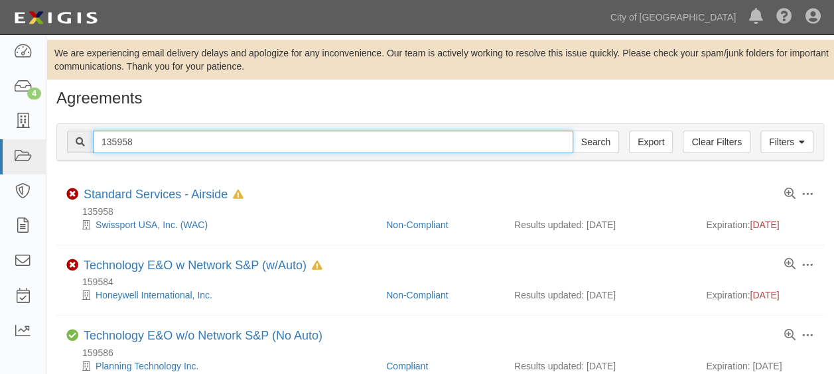
click at [504, 139] on input "135958" at bounding box center [333, 142] width 480 height 23
type input "146359"
click at [573, 131] on input "Search" at bounding box center [596, 142] width 46 height 23
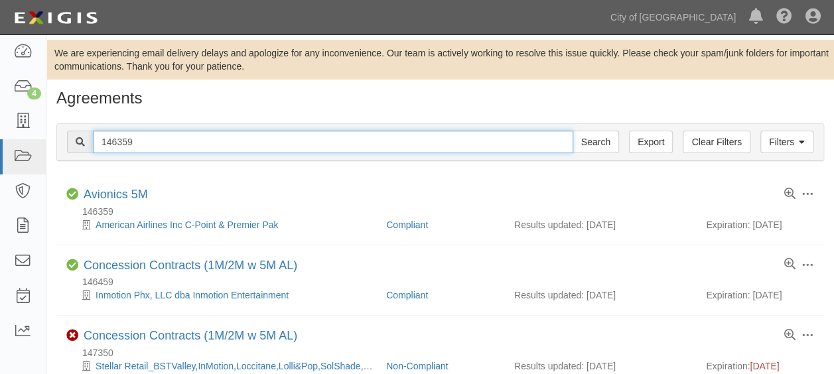
click at [480, 147] on input "146359" at bounding box center [333, 142] width 480 height 23
type input "146864"
click at [573, 131] on input "Search" at bounding box center [596, 142] width 46 height 23
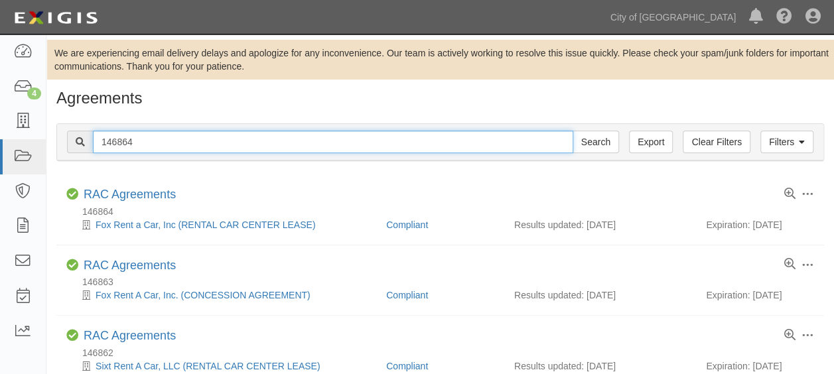
click at [449, 152] on input "146864" at bounding box center [333, 142] width 480 height 23
type input "148473"
click at [573, 131] on input "Search" at bounding box center [596, 142] width 46 height 23
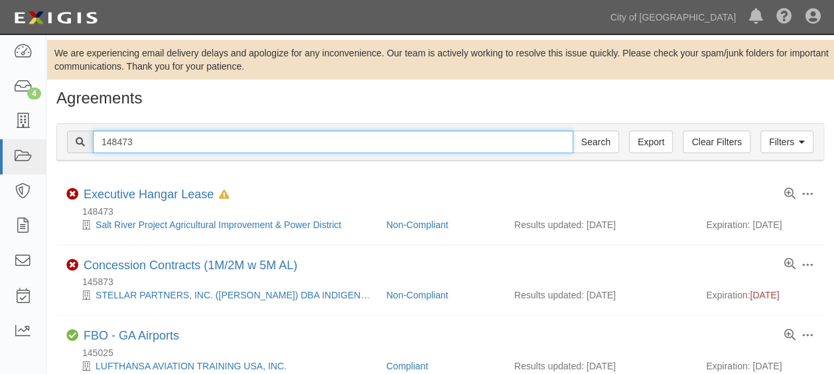
click at [449, 152] on input "148473" at bounding box center [333, 142] width 480 height 23
drag, startPoint x: 0, startPoint y: 0, endPoint x: 449, endPoint y: 152, distance: 473.6
click at [449, 152] on input "148473" at bounding box center [333, 142] width 480 height 23
type input "149444"
click at [573, 131] on input "Search" at bounding box center [596, 142] width 46 height 23
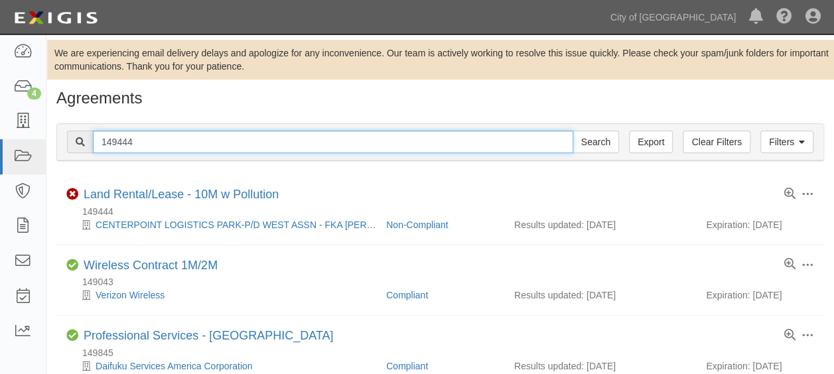
click at [438, 143] on input "149444" at bounding box center [333, 142] width 480 height 23
type input "152567"
click at [573, 131] on input "Search" at bounding box center [596, 142] width 46 height 23
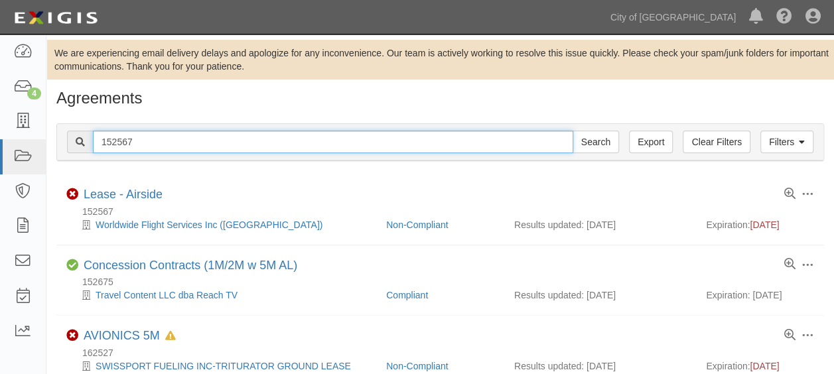
click at [285, 135] on input "152567" at bounding box center [333, 142] width 480 height 23
type input "154728"
click at [573, 131] on input "Search" at bounding box center [596, 142] width 46 height 23
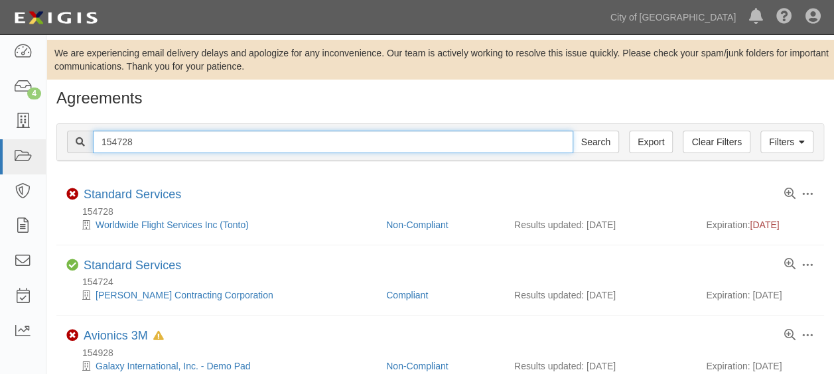
click at [280, 133] on input "154728" at bounding box center [333, 142] width 480 height 23
type input "156961"
click at [573, 131] on input "Search" at bounding box center [596, 142] width 46 height 23
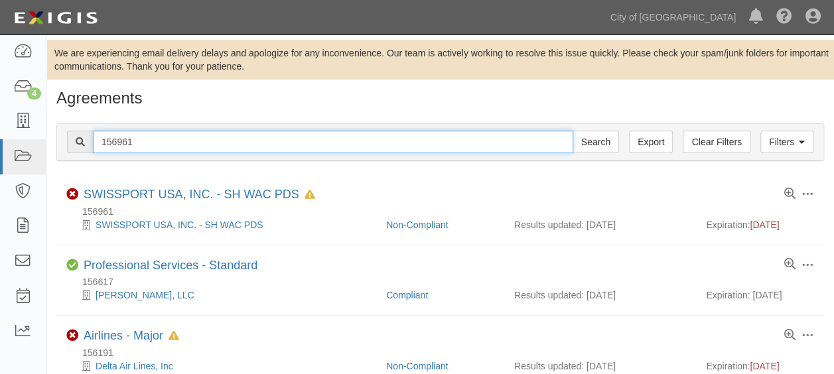
click at [280, 133] on input "156961" at bounding box center [333, 142] width 480 height 23
drag, startPoint x: 0, startPoint y: 0, endPoint x: 280, endPoint y: 133, distance: 310.1
click at [280, 133] on input "156961" at bounding box center [333, 142] width 480 height 23
type input "162527"
click at [573, 131] on input "Search" at bounding box center [596, 142] width 46 height 23
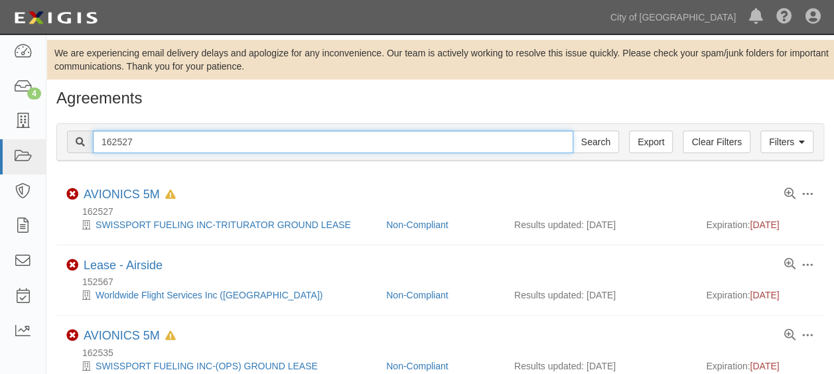
click at [280, 133] on input "162527" at bounding box center [333, 142] width 480 height 23
drag, startPoint x: 0, startPoint y: 0, endPoint x: 280, endPoint y: 133, distance: 310.1
click at [280, 133] on input "162527" at bounding box center [333, 142] width 480 height 23
type input "57871"
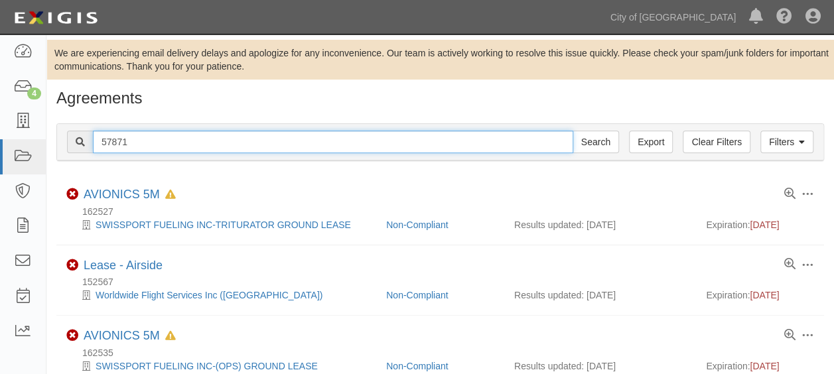
click at [573, 131] on input "Search" at bounding box center [596, 142] width 46 height 23
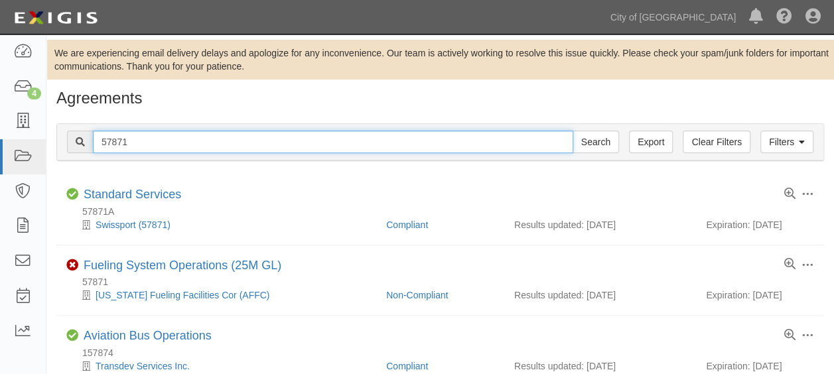
click at [281, 141] on input "57871" at bounding box center [333, 142] width 480 height 23
type input "60721"
click at [573, 131] on input "Search" at bounding box center [596, 142] width 46 height 23
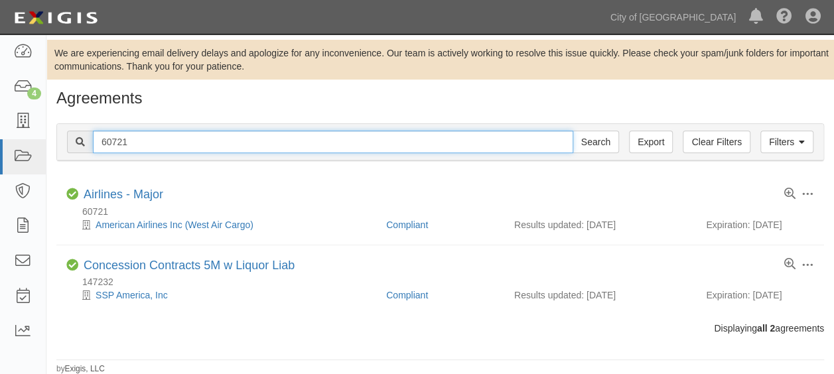
click at [281, 141] on input "60721" at bounding box center [333, 142] width 480 height 23
drag, startPoint x: 0, startPoint y: 0, endPoint x: 281, endPoint y: 141, distance: 314.8
click at [281, 141] on input "60721" at bounding box center [333, 142] width 480 height 23
